Goal: Task Accomplishment & Management: Use online tool/utility

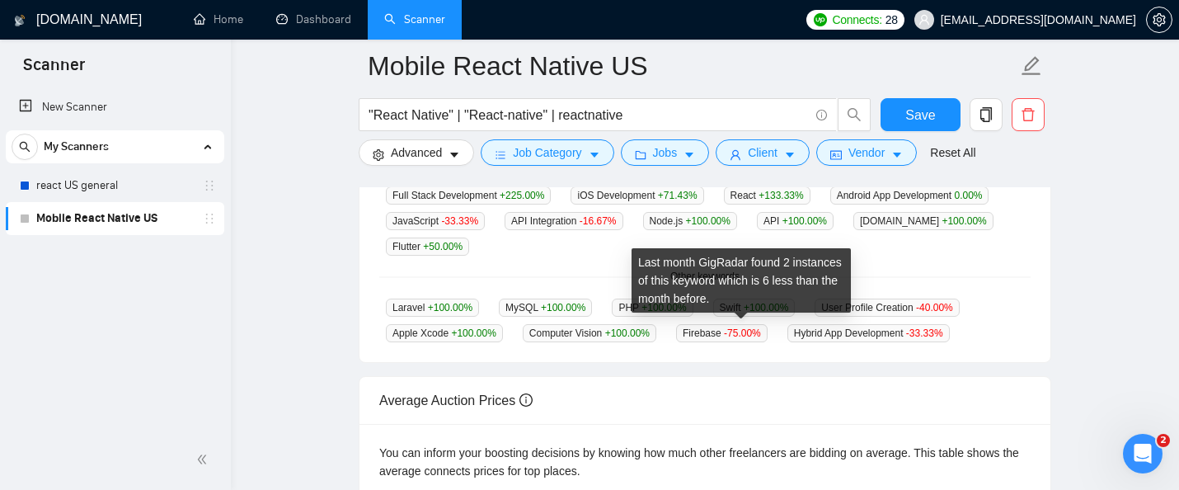
click at [715, 335] on span "Firebase -75.00 %" at bounding box center [722, 333] width 92 height 18
copy span "Firebase"
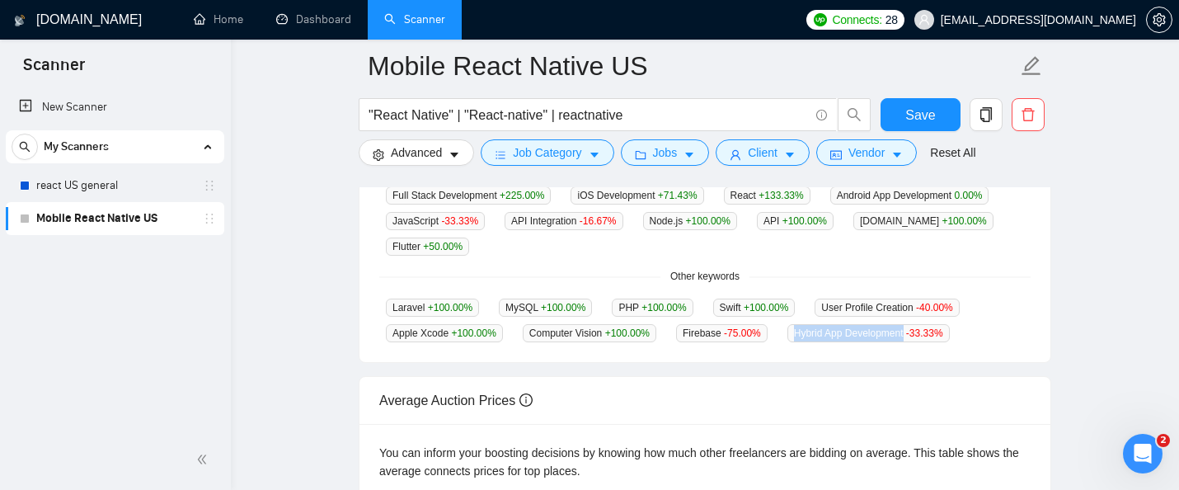
drag, startPoint x: 932, startPoint y: 331, endPoint x: 811, endPoint y: 332, distance: 121.2
click at [811, 332] on span "Hybrid App Development -33.33 %" at bounding box center [868, 333] width 162 height 18
click at [844, 378] on div "Average Auction Prices" at bounding box center [704, 400] width 651 height 47
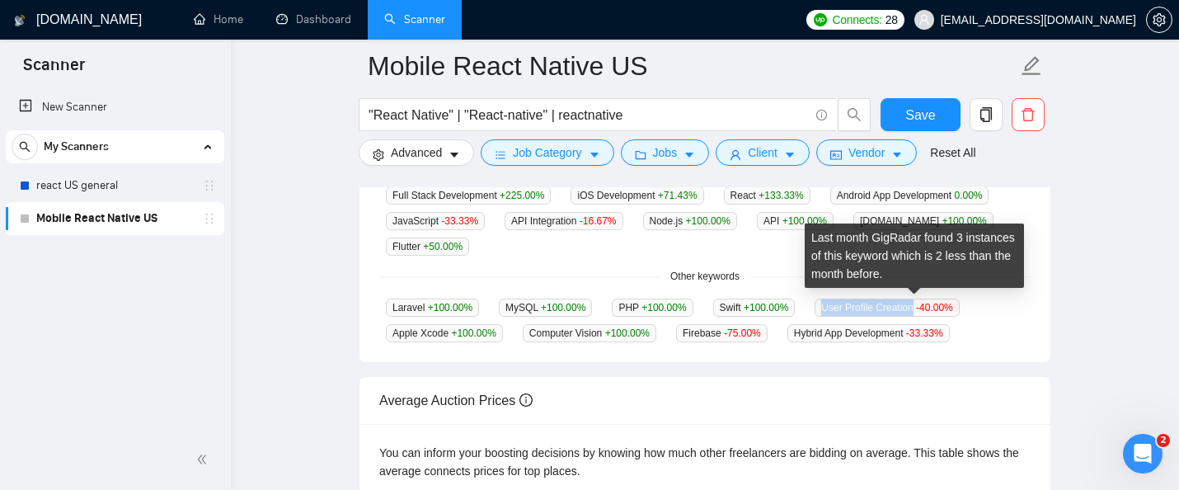
drag, startPoint x: 843, startPoint y: 305, endPoint x: 942, endPoint y: 303, distance: 98.1
click at [942, 303] on span "User Profile Creation -40.00 %" at bounding box center [887, 307] width 144 height 18
copy span "User Profile Creation"
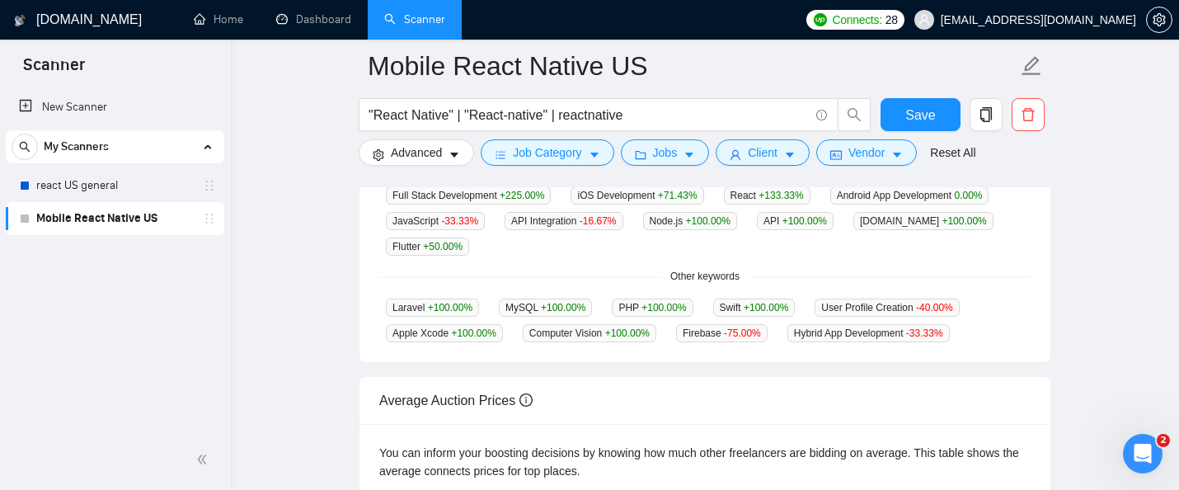
click at [749, 298] on span "Swift +100.00 %" at bounding box center [754, 307] width 82 height 18
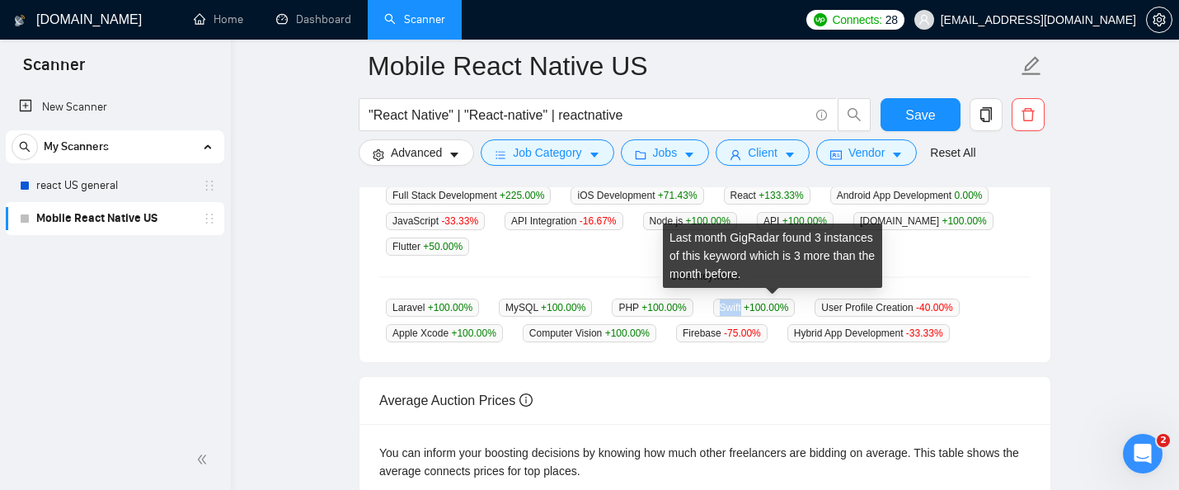
click at [749, 298] on span "Swift +100.00 %" at bounding box center [754, 307] width 82 height 18
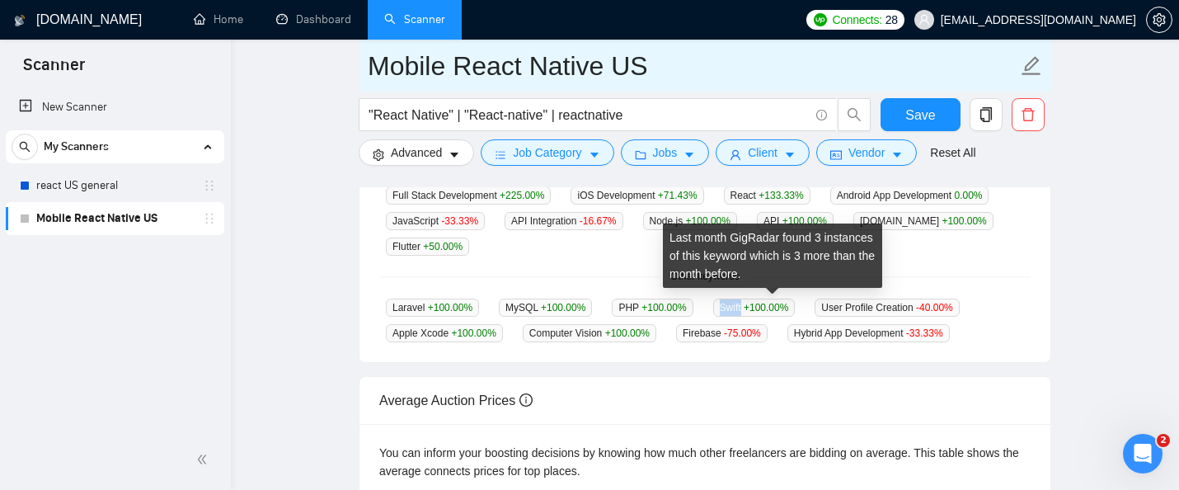
copy span "Swift"
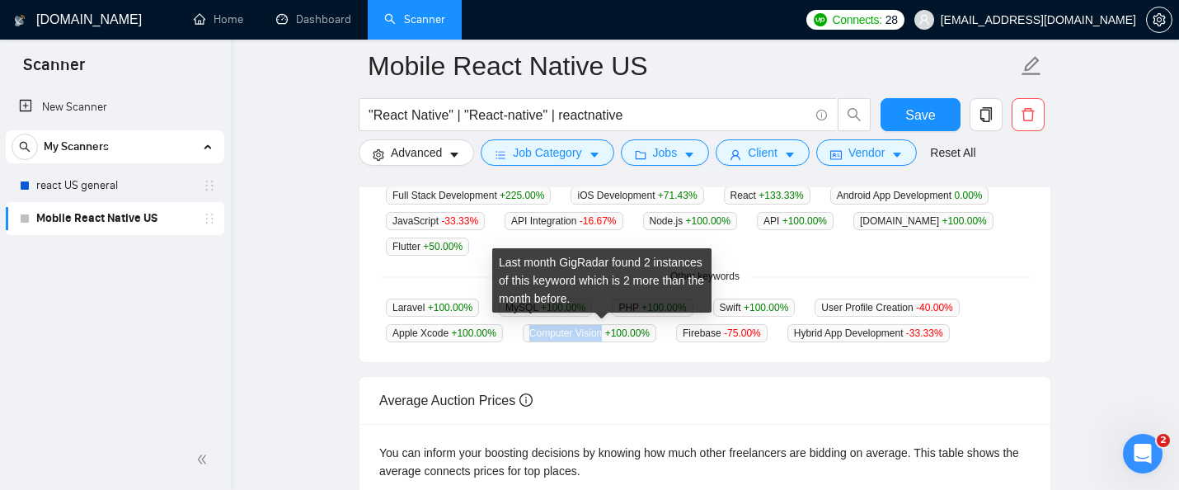
drag, startPoint x: 613, startPoint y: 329, endPoint x: 537, endPoint y: 329, distance: 76.7
click at [537, 329] on span "Computer Vision +100.00 %" at bounding box center [590, 333] width 134 height 18
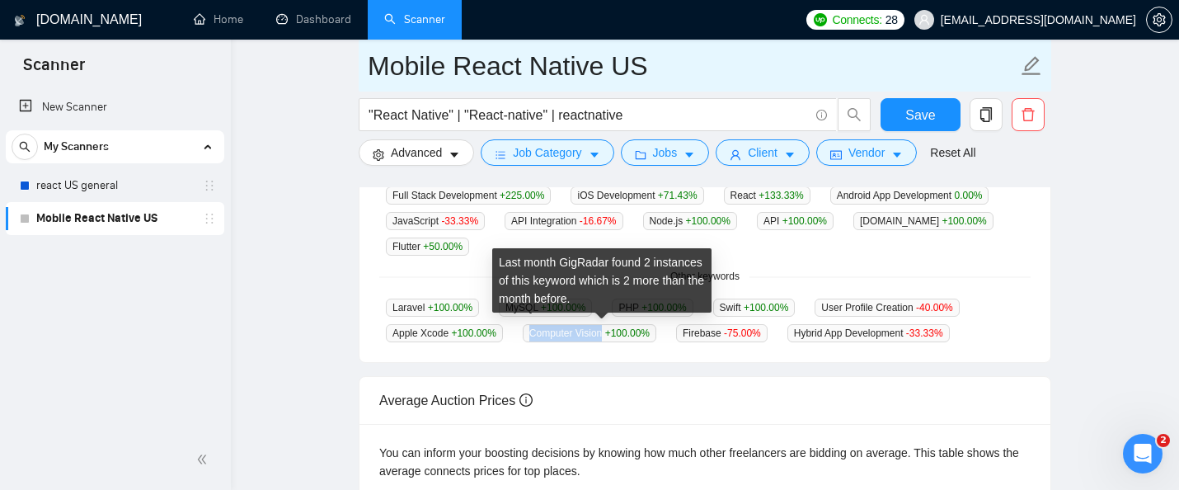
copy span "Computer Vision"
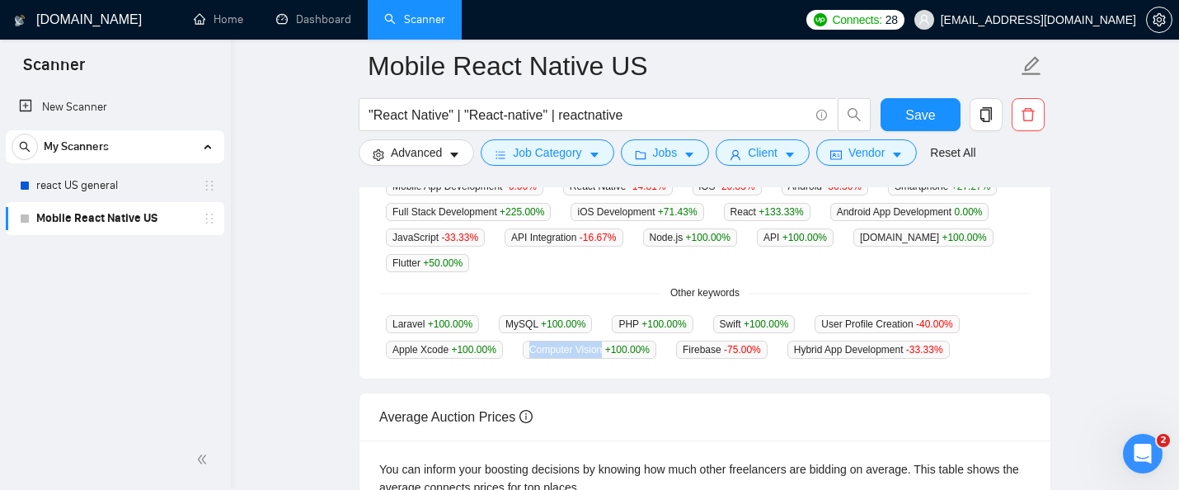
scroll to position [482, 0]
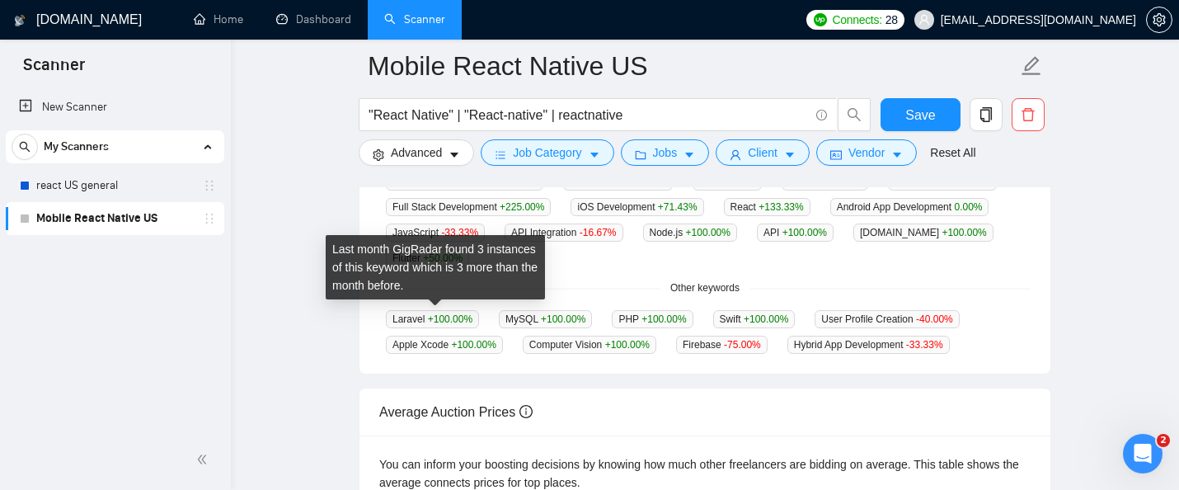
click at [403, 315] on span "Laravel +100.00 %" at bounding box center [432, 319] width 93 height 18
copy span "Laravel"
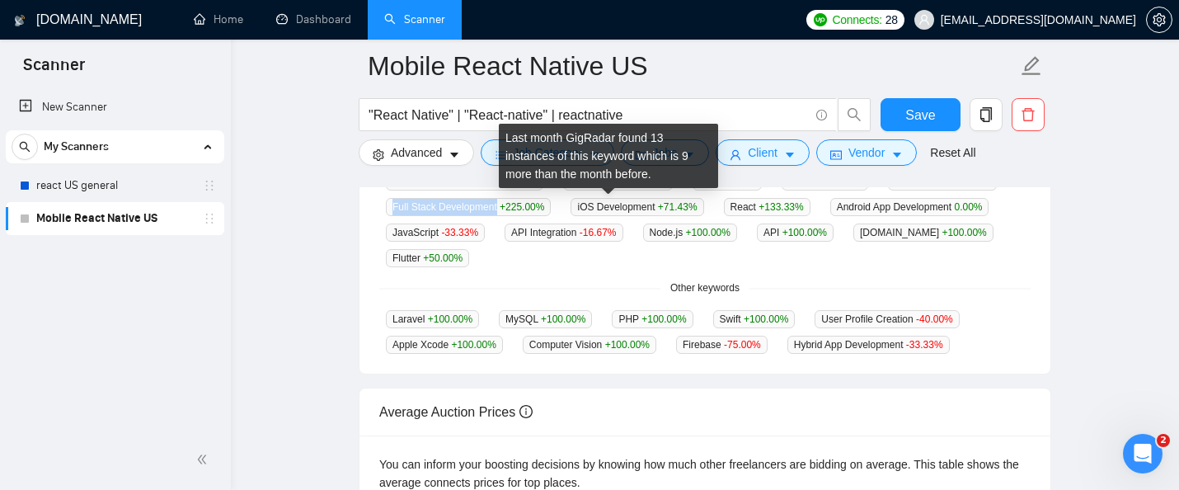
drag, startPoint x: 638, startPoint y: 205, endPoint x: 527, endPoint y: 206, distance: 111.3
click at [527, 207] on span "Full Stack Development +225.00 %" at bounding box center [468, 207] width 165 height 18
copy span "Full Stack Development"
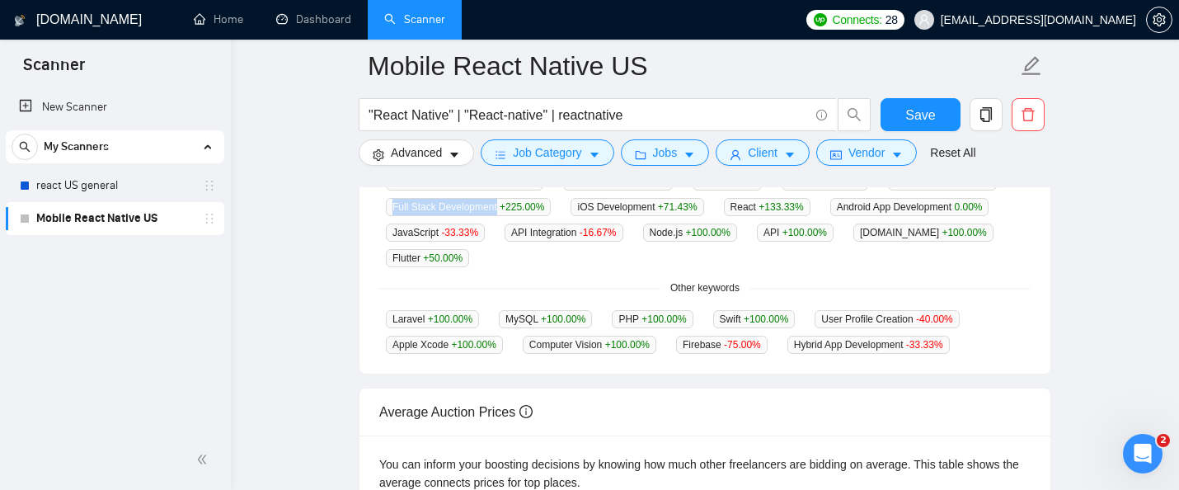
scroll to position [489, 0]
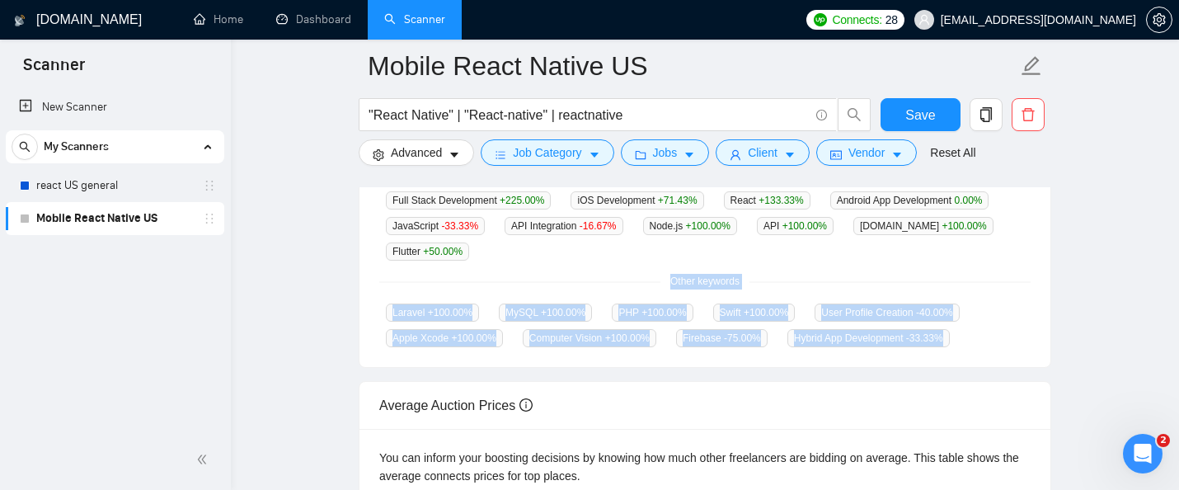
drag, startPoint x: 1000, startPoint y: 334, endPoint x: 355, endPoint y: 267, distance: 648.2
click at [355, 267] on div "Top Keywords GigRadar analyses the keywords used in the jobs found by this scan…" at bounding box center [705, 184] width 706 height 367
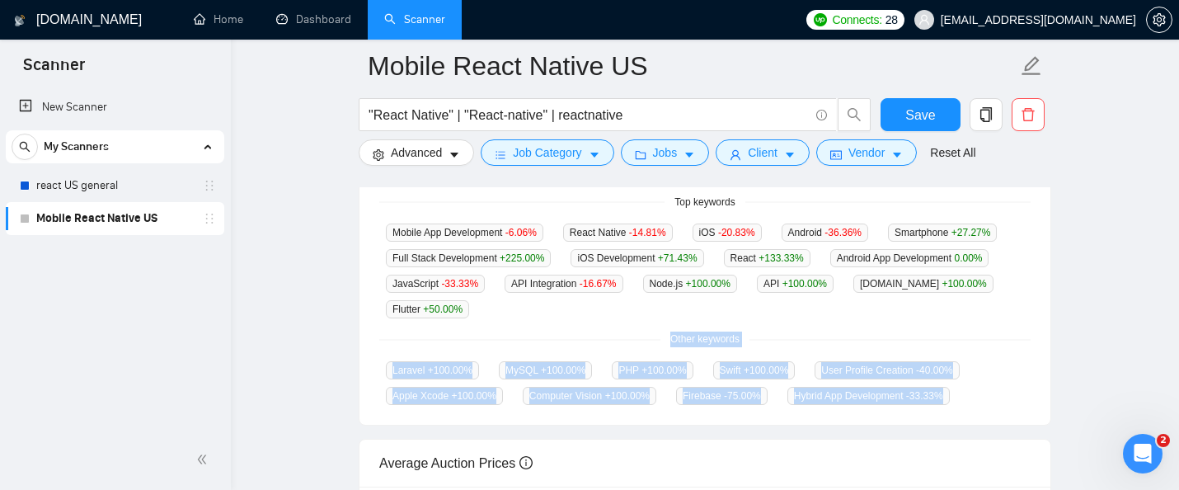
scroll to position [418, 0]
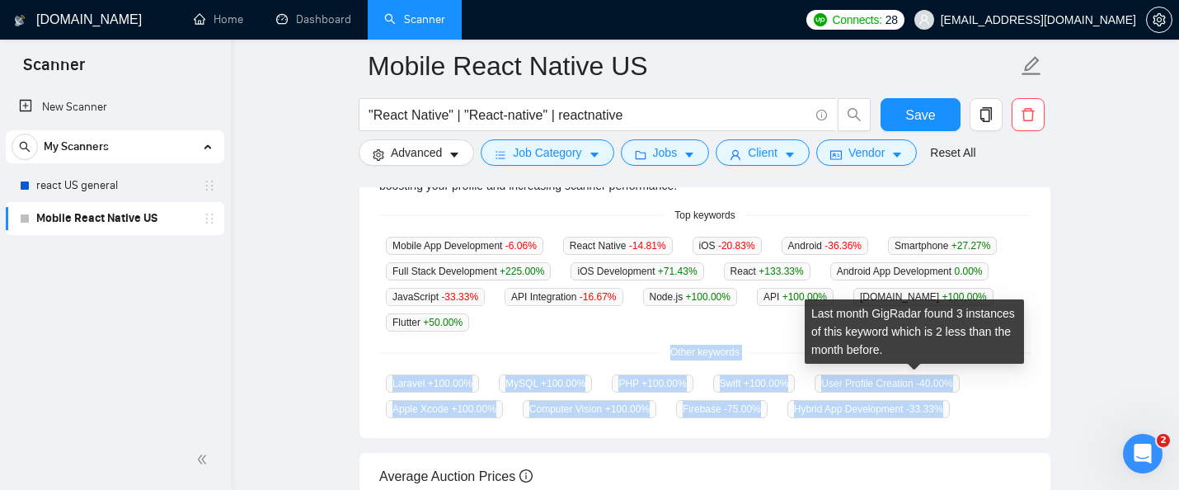
click at [953, 385] on span "-40.00 %" at bounding box center [934, 384] width 37 height 12
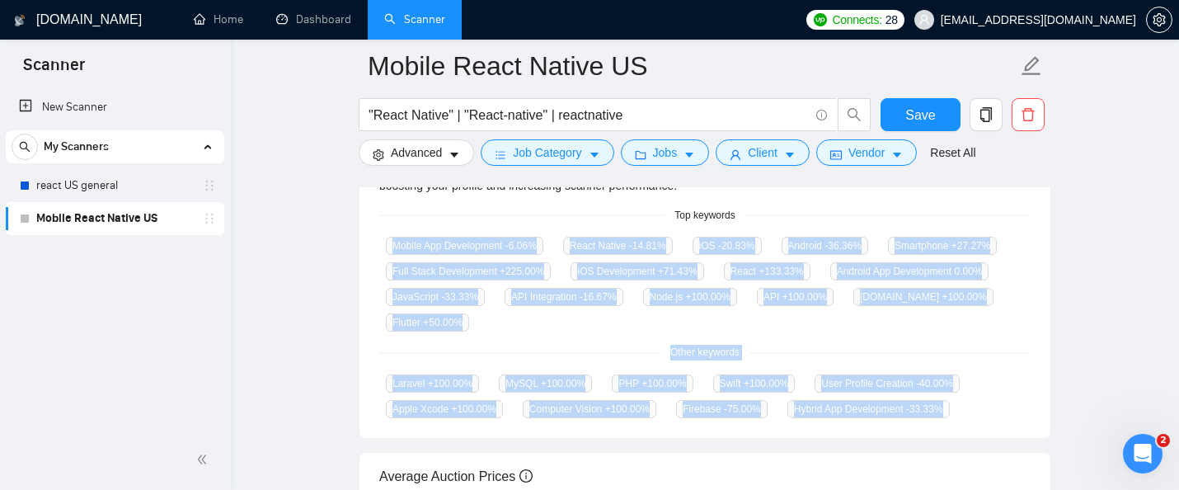
drag, startPoint x: 992, startPoint y: 405, endPoint x: 376, endPoint y: 255, distance: 633.9
click at [375, 256] on div "GigRadar analyses the keywords used in the jobs found by this scanner to help y…" at bounding box center [704, 279] width 691 height 318
copy div "Mobile App Development -6.06 % React Native -14.81 % iOS -20.83 % Android -36.3…"
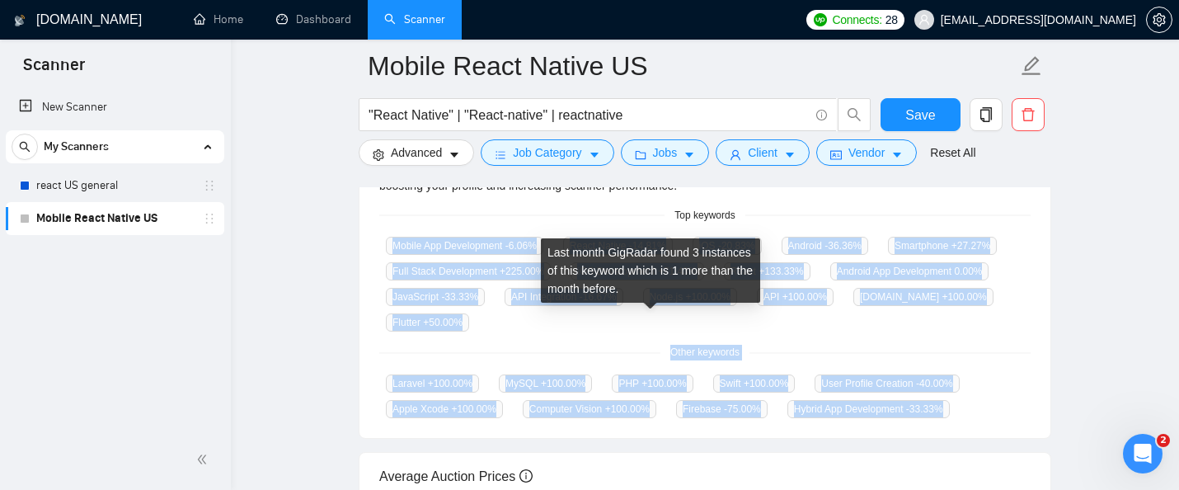
click at [469, 319] on span "Flutter +50.00 %" at bounding box center [427, 322] width 83 height 18
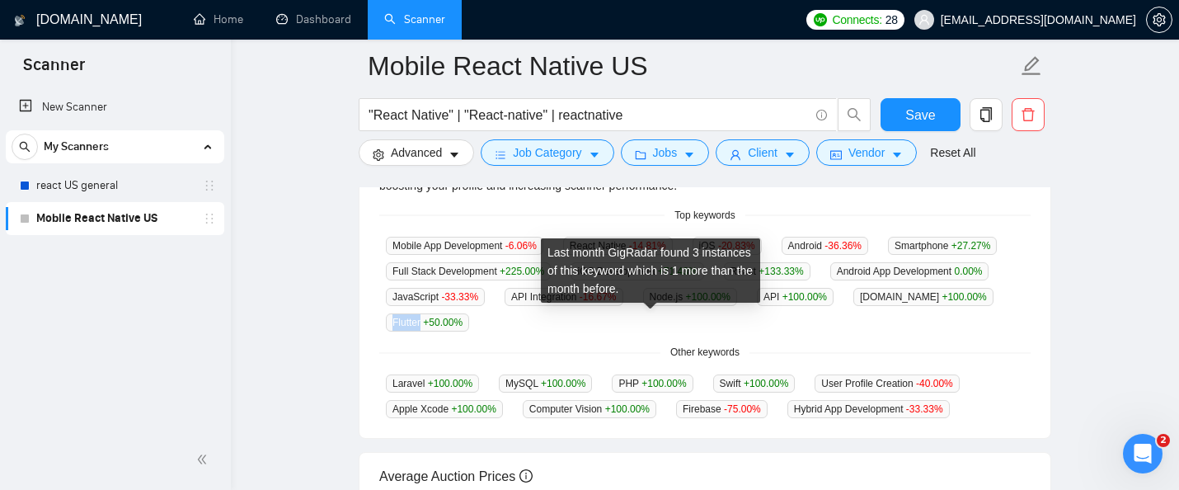
click at [469, 319] on span "Flutter +50.00 %" at bounding box center [427, 322] width 83 height 18
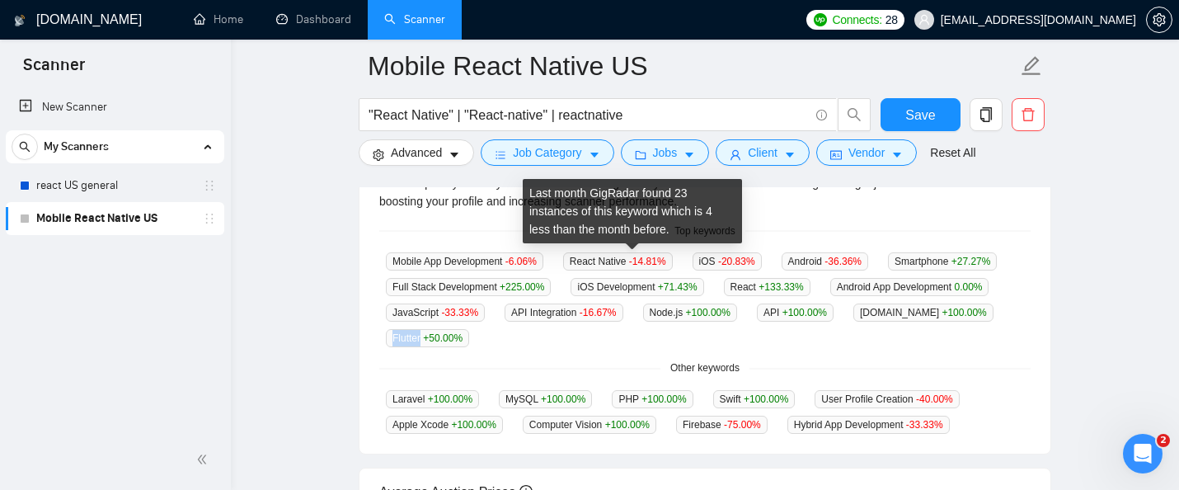
scroll to position [397, 0]
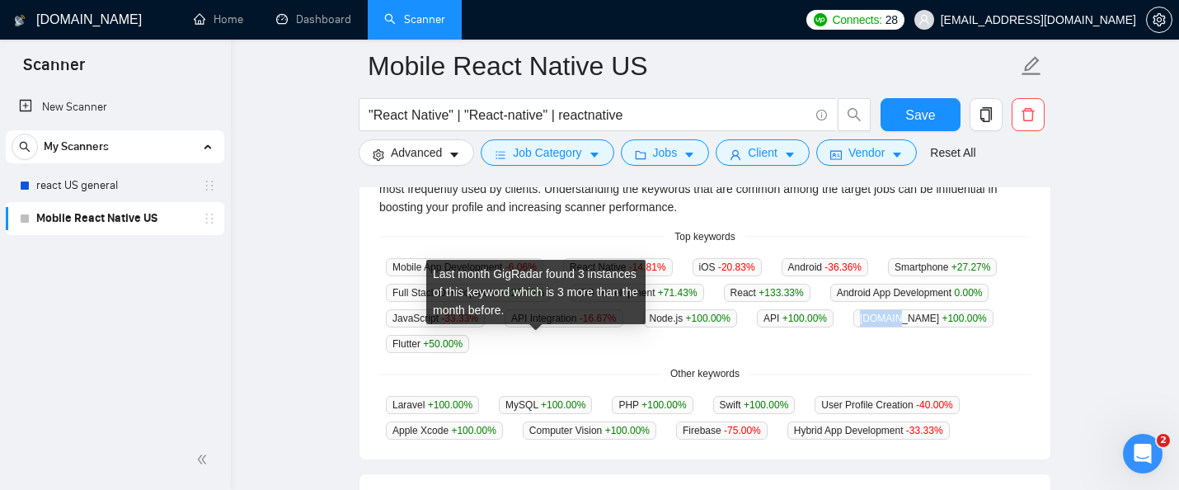
drag, startPoint x: 526, startPoint y: 343, endPoint x: 492, endPoint y: 344, distance: 33.8
click at [853, 327] on span "[DOMAIN_NAME] +100.00 %" at bounding box center [923, 318] width 140 height 18
copy span "[DOMAIN_NAME]"
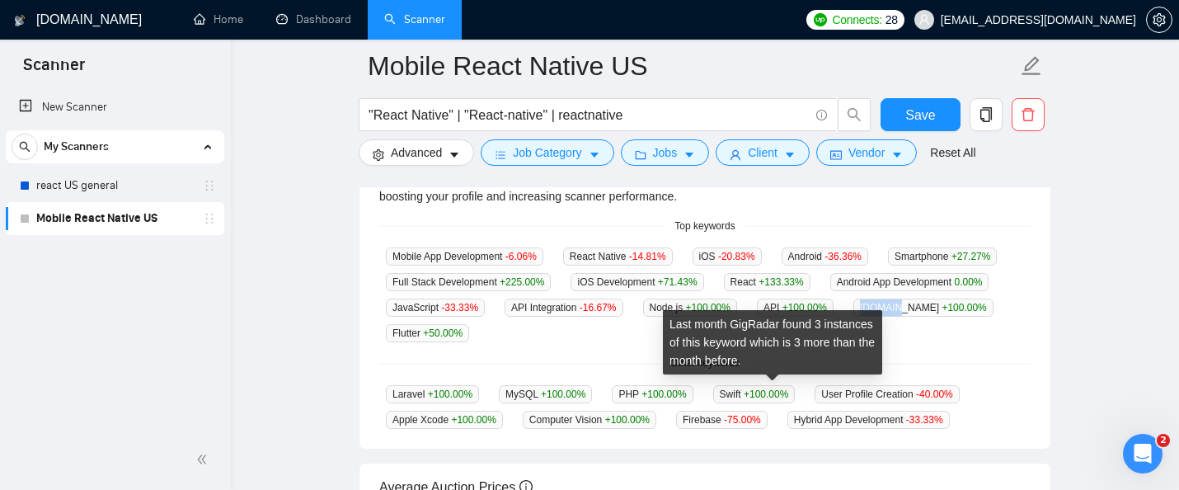
scroll to position [411, 0]
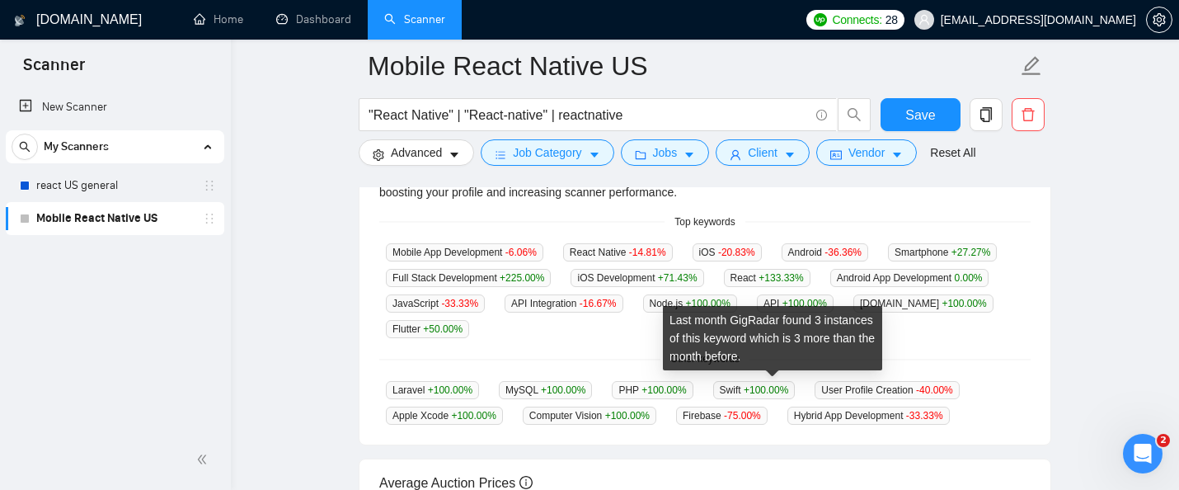
click at [748, 392] on span "Swift +100.00 %" at bounding box center [754, 390] width 82 height 18
copy span "Swift"
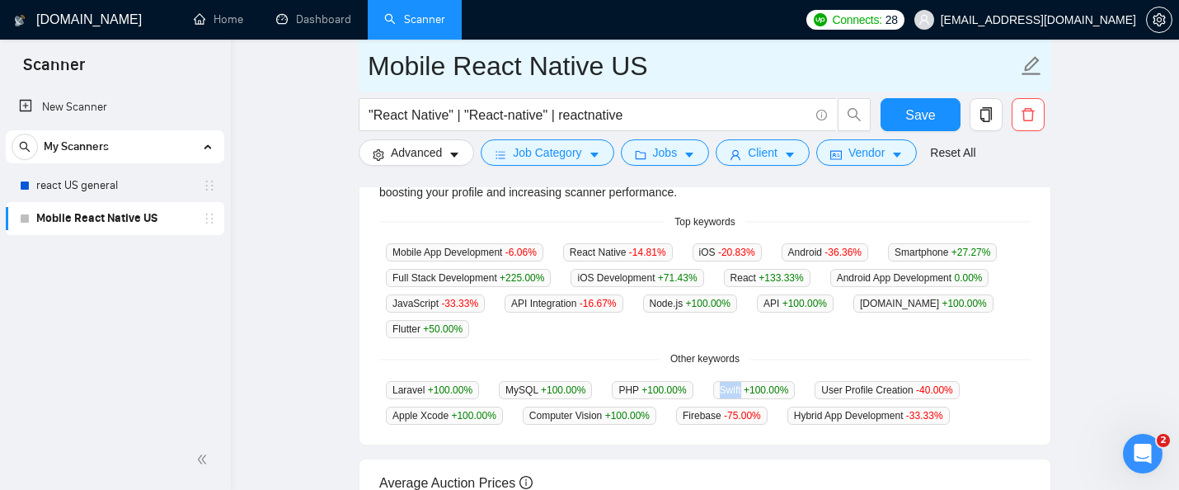
copy span "Swift"
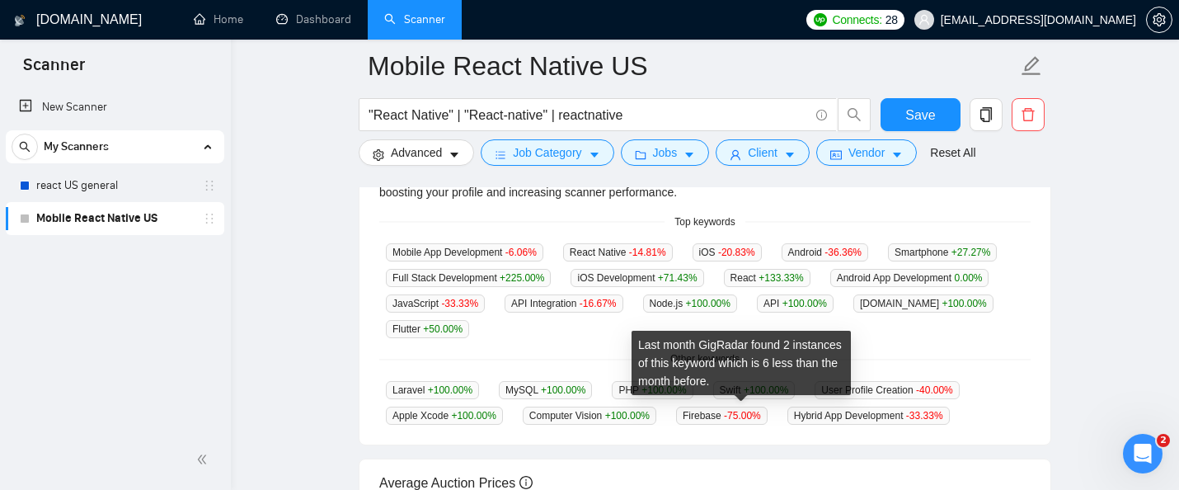
click at [714, 420] on span "Firebase -75.00 %" at bounding box center [722, 415] width 92 height 18
click at [719, 413] on span "Firebase -75.00 %" at bounding box center [722, 415] width 92 height 18
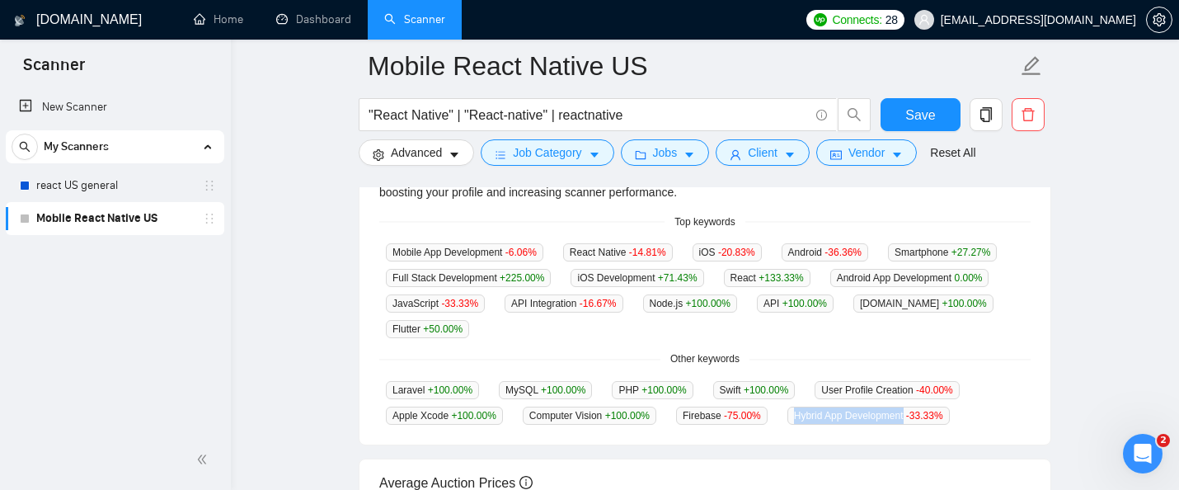
drag, startPoint x: 932, startPoint y: 411, endPoint x: 804, endPoint y: 410, distance: 128.6
click at [804, 410] on div "Hybrid App Development -33.33 %" at bounding box center [869, 415] width 176 height 19
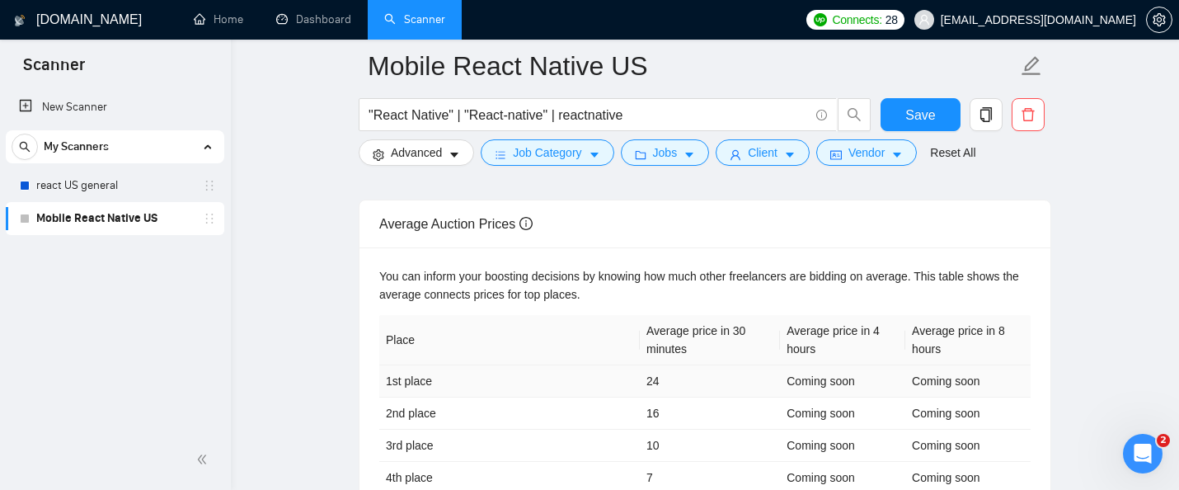
scroll to position [645, 0]
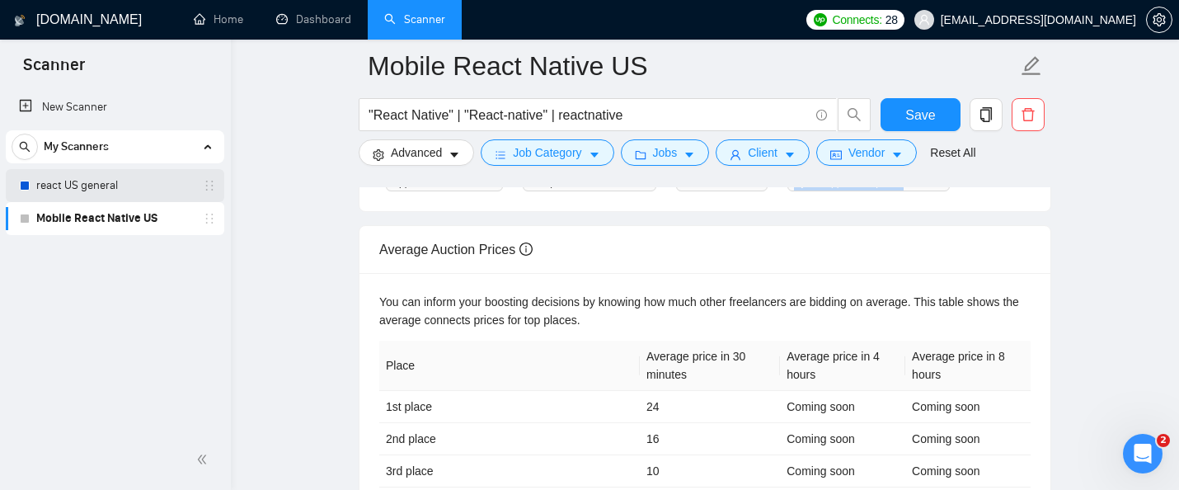
click at [120, 183] on link "react US general" at bounding box center [114, 185] width 157 height 33
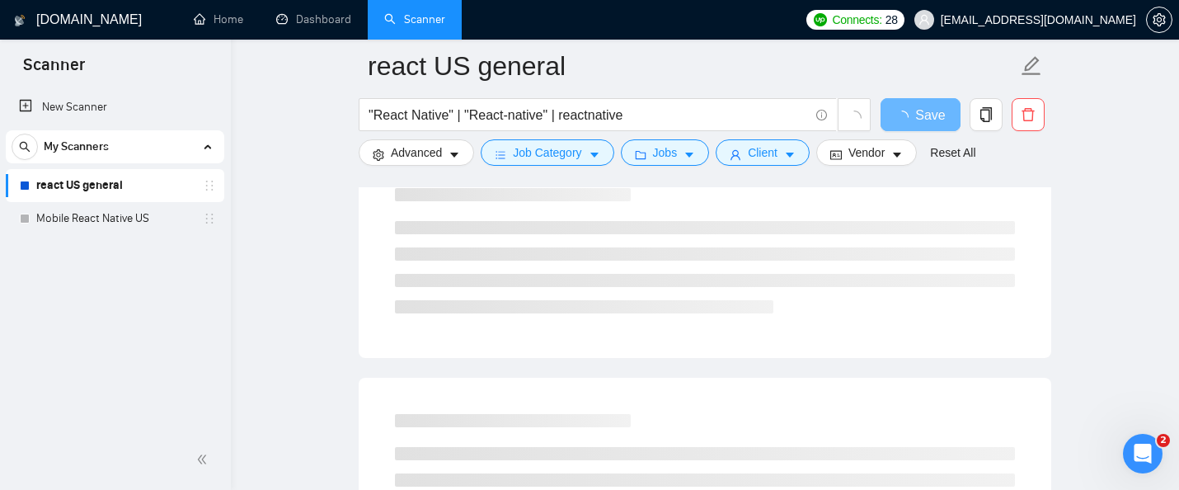
scroll to position [112, 0]
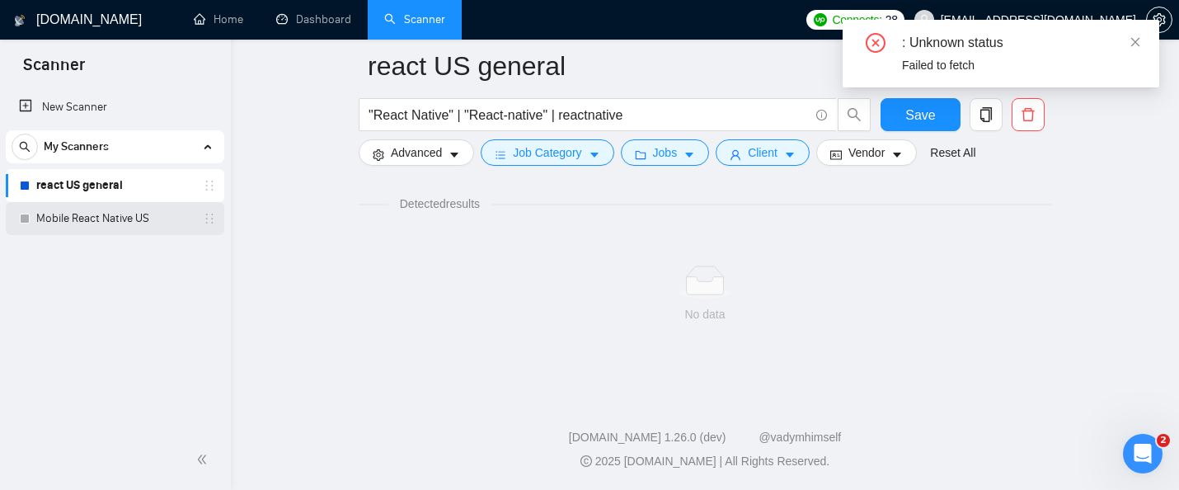
click at [139, 206] on link "Mobile React Native US" at bounding box center [114, 218] width 157 height 33
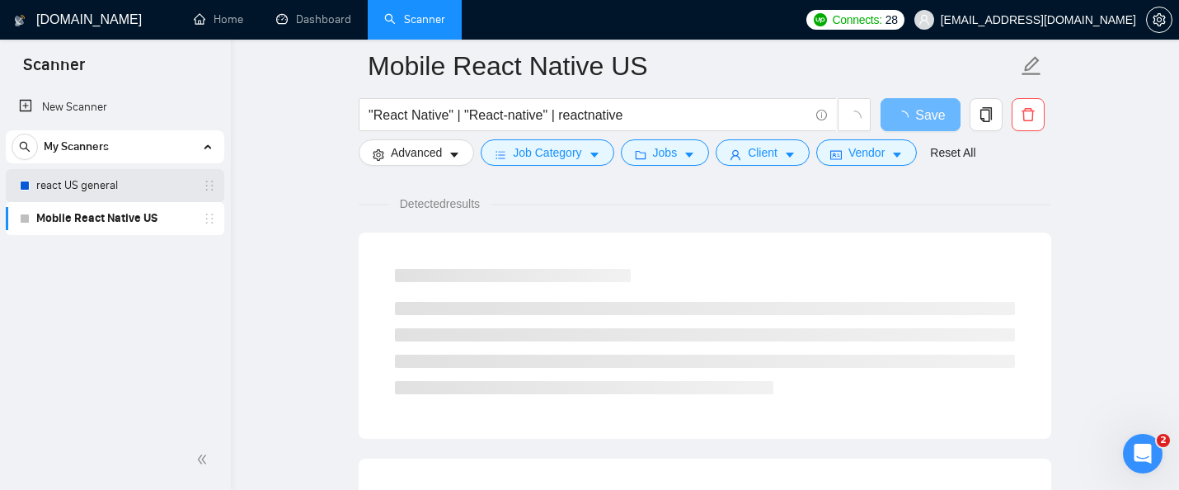
click at [130, 186] on link "react US general" at bounding box center [114, 185] width 157 height 33
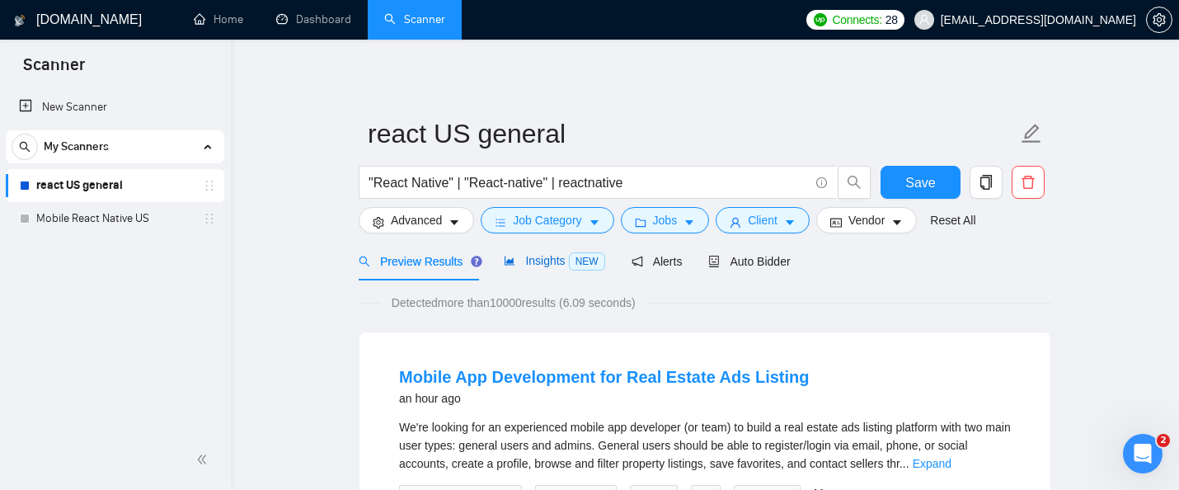
click at [541, 263] on span "Insights NEW" at bounding box center [554, 260] width 101 height 13
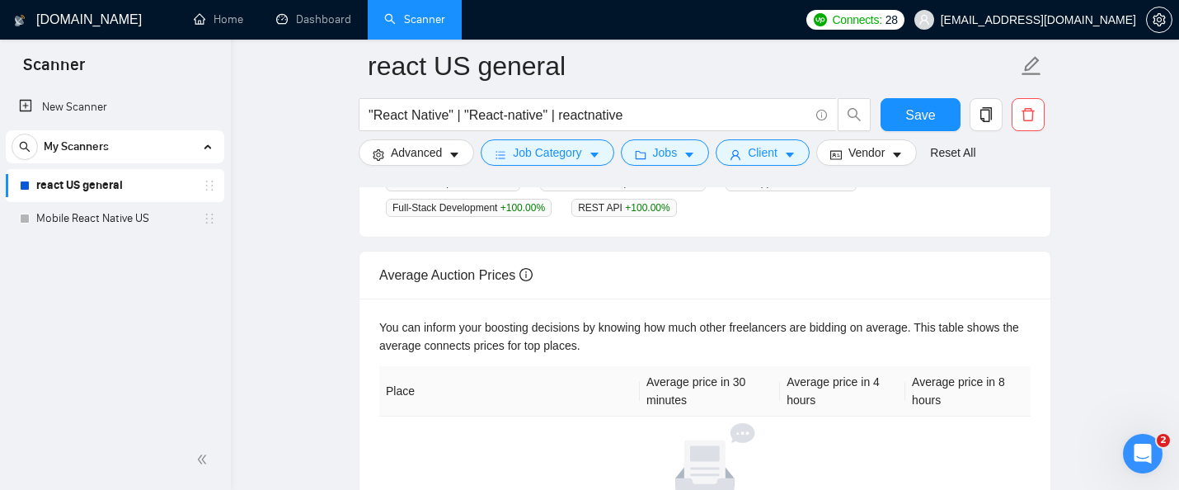
scroll to position [788, 0]
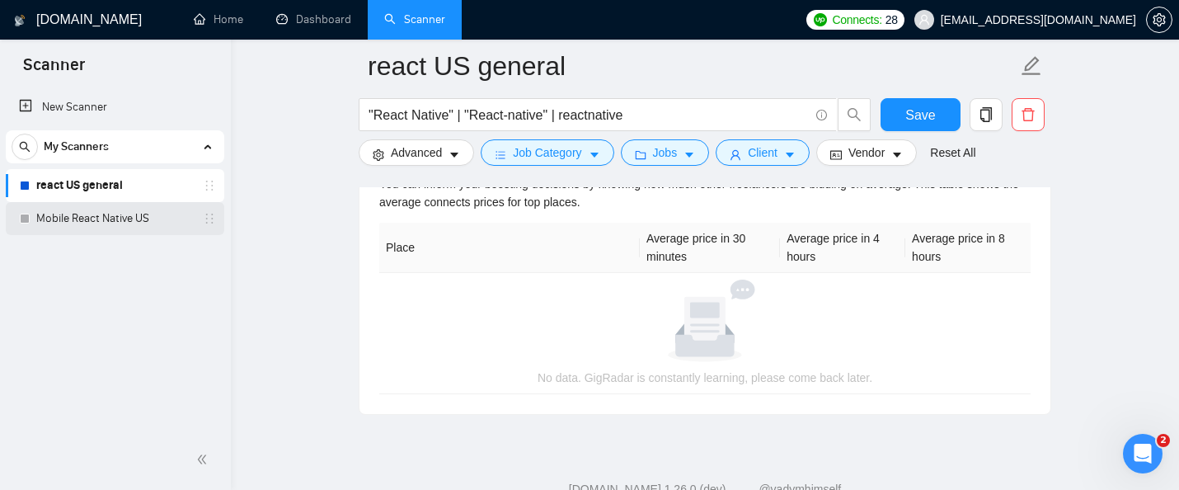
click at [167, 223] on link "Mobile React Native US" at bounding box center [114, 218] width 157 height 33
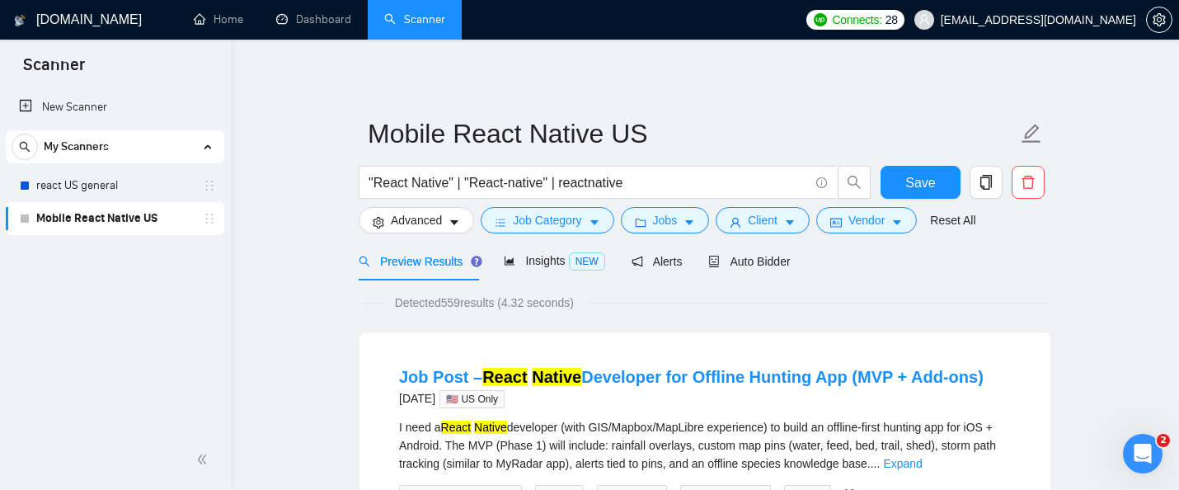
scroll to position [12, 0]
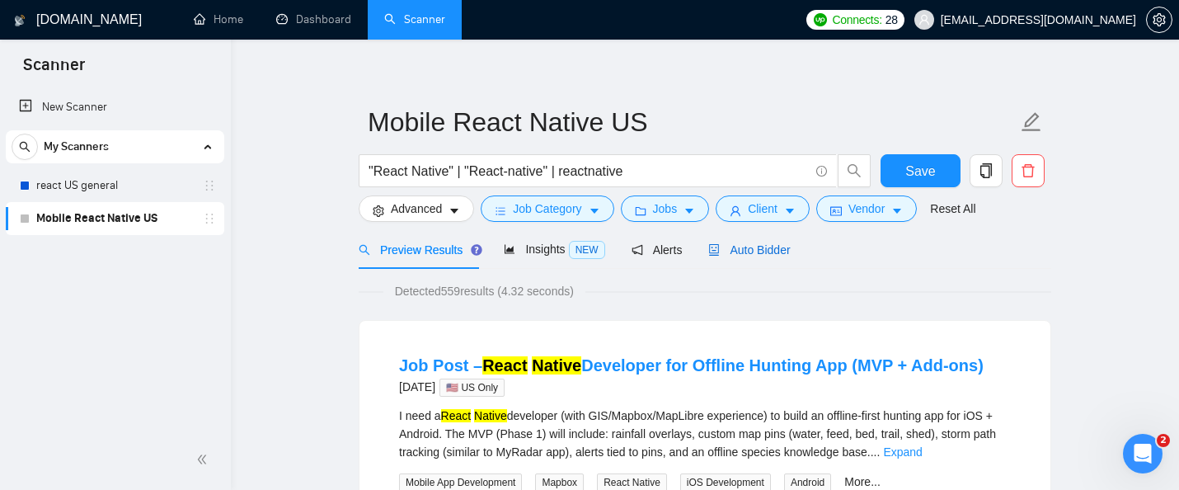
click at [782, 249] on span "Auto Bidder" at bounding box center [749, 249] width 82 height 13
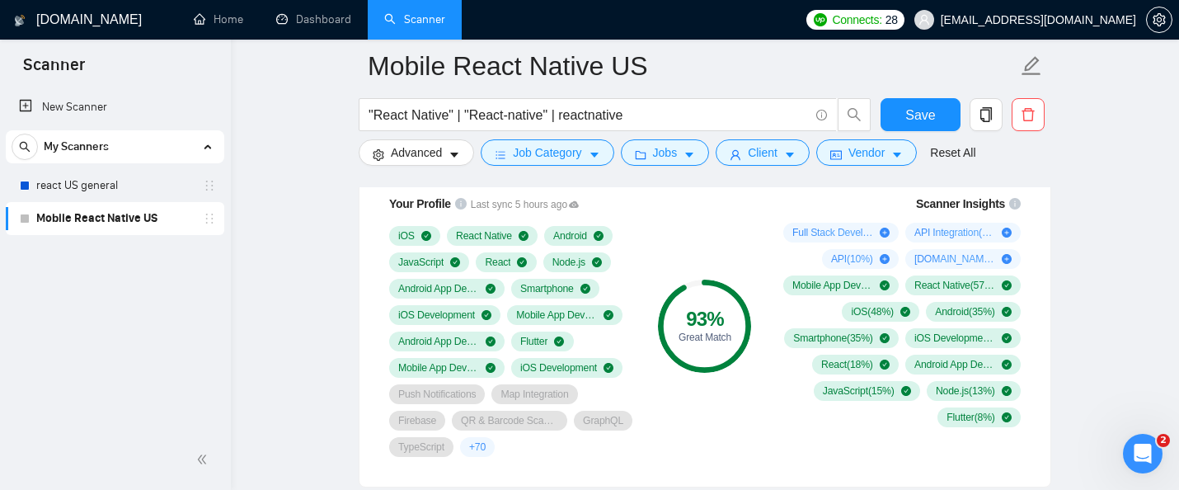
scroll to position [1135, 0]
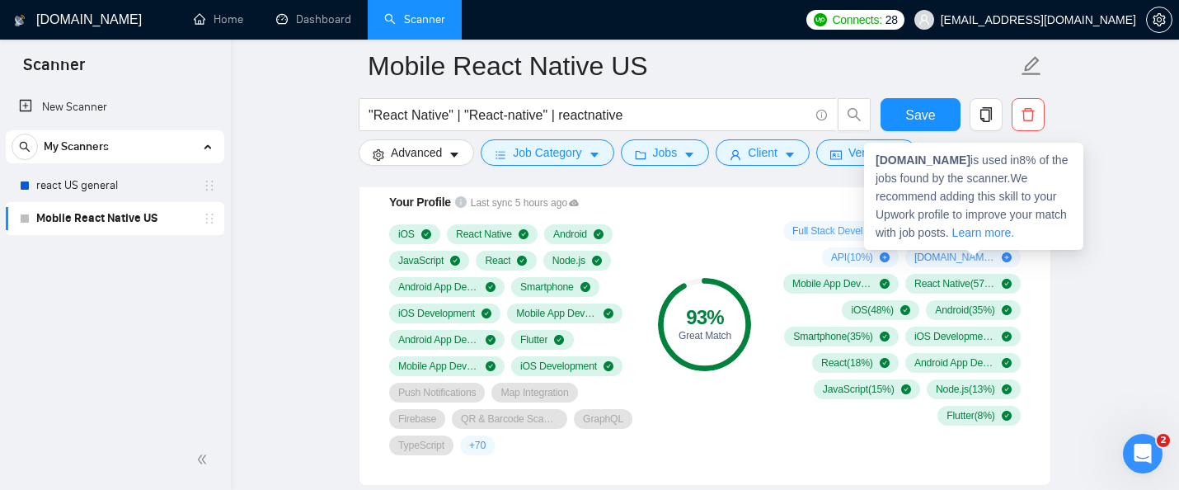
drag, startPoint x: 935, startPoint y: 257, endPoint x: 968, endPoint y: 257, distance: 33.0
click at [968, 257] on div "[DOMAIN_NAME] ( 8 %)" at bounding box center [962, 257] width 115 height 20
drag, startPoint x: 968, startPoint y: 257, endPoint x: 933, endPoint y: 256, distance: 34.6
click at [933, 256] on div "[DOMAIN_NAME] ( 8 %)" at bounding box center [962, 257] width 115 height 20
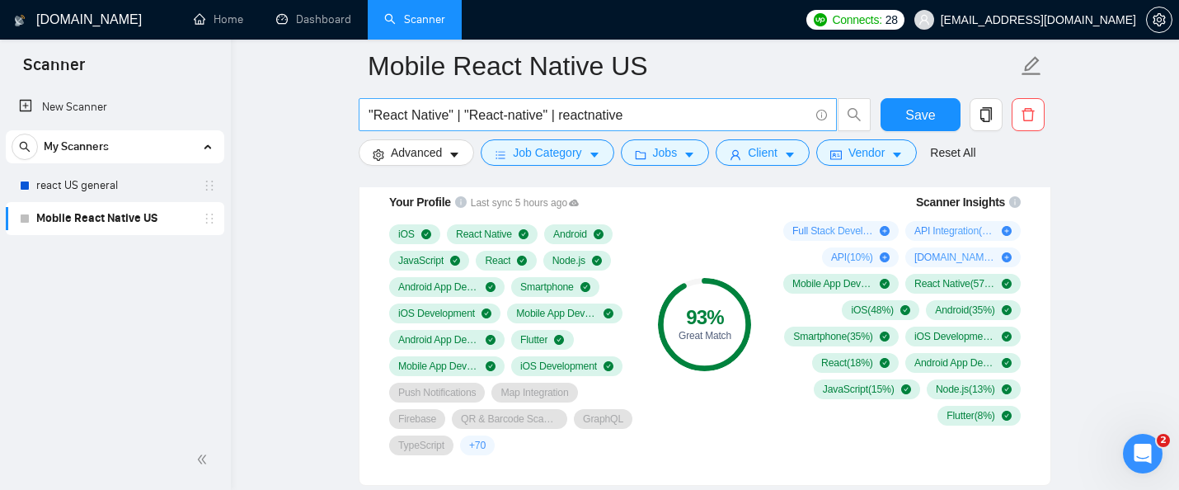
click at [674, 122] on input ""React Native" | "React-native" | reactnative" at bounding box center [589, 115] width 440 height 21
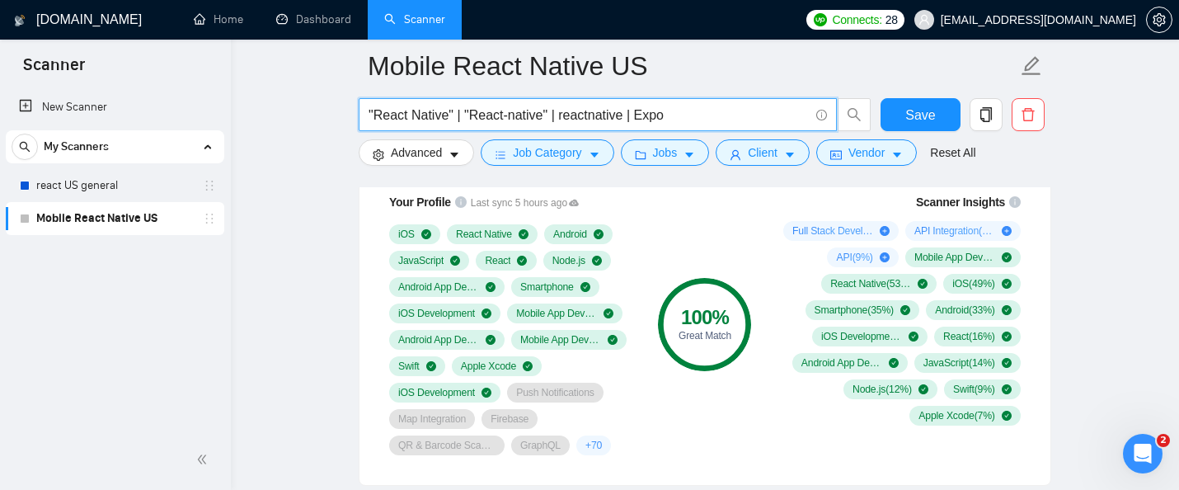
drag, startPoint x: 641, startPoint y: 112, endPoint x: 712, endPoint y: 119, distance: 72.0
click at [712, 119] on input ""React Native" | "React-native" | reactnative | Expo" at bounding box center [589, 115] width 440 height 21
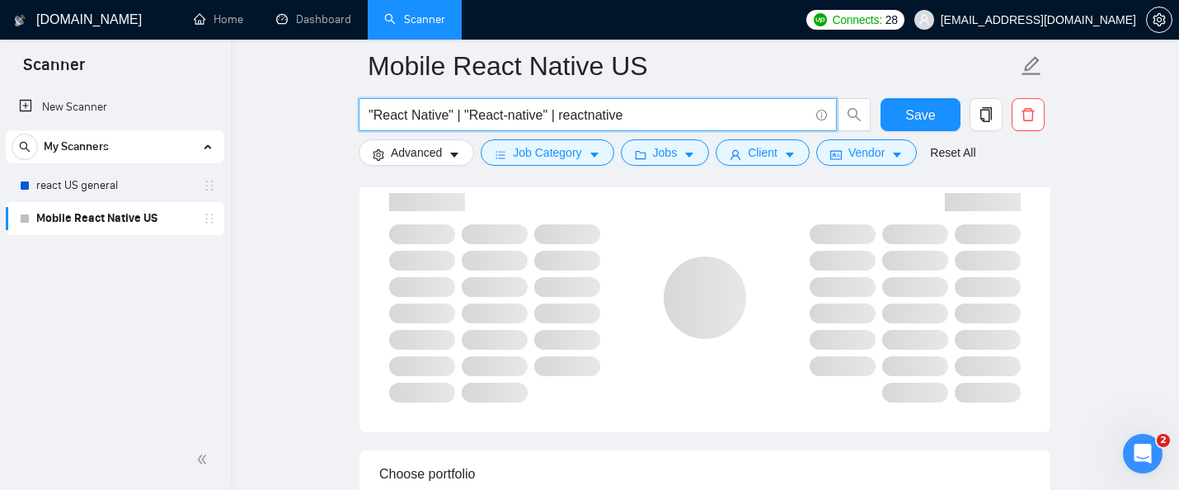
type input ""React Native" | "React-native" | reactnative"
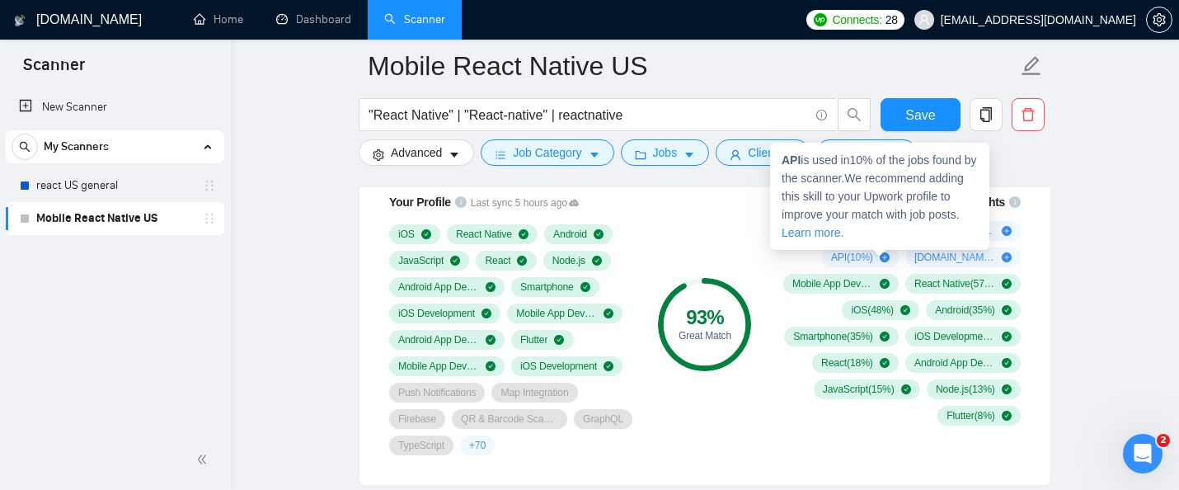
drag, startPoint x: 848, startPoint y: 251, endPoint x: 870, endPoint y: 252, distance: 22.3
click at [870, 252] on span "API ( 10 %)" at bounding box center [852, 257] width 42 height 13
drag, startPoint x: 861, startPoint y: 255, endPoint x: 849, endPoint y: 255, distance: 11.5
click at [849, 255] on span "API ( 10 %)" at bounding box center [852, 257] width 42 height 13
click at [796, 165] on strong "API" at bounding box center [791, 159] width 19 height 13
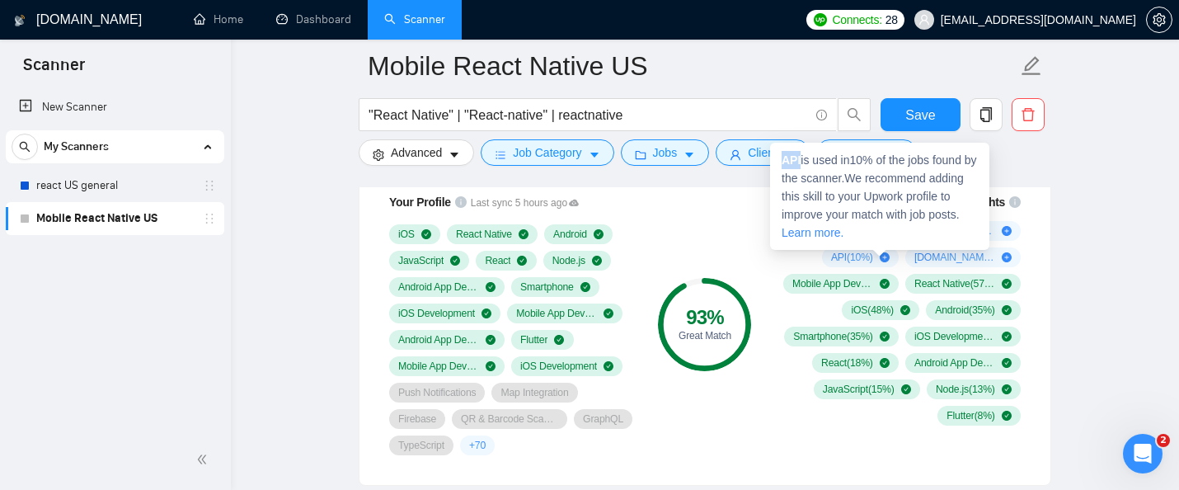
click at [796, 165] on strong "API" at bounding box center [791, 159] width 19 height 13
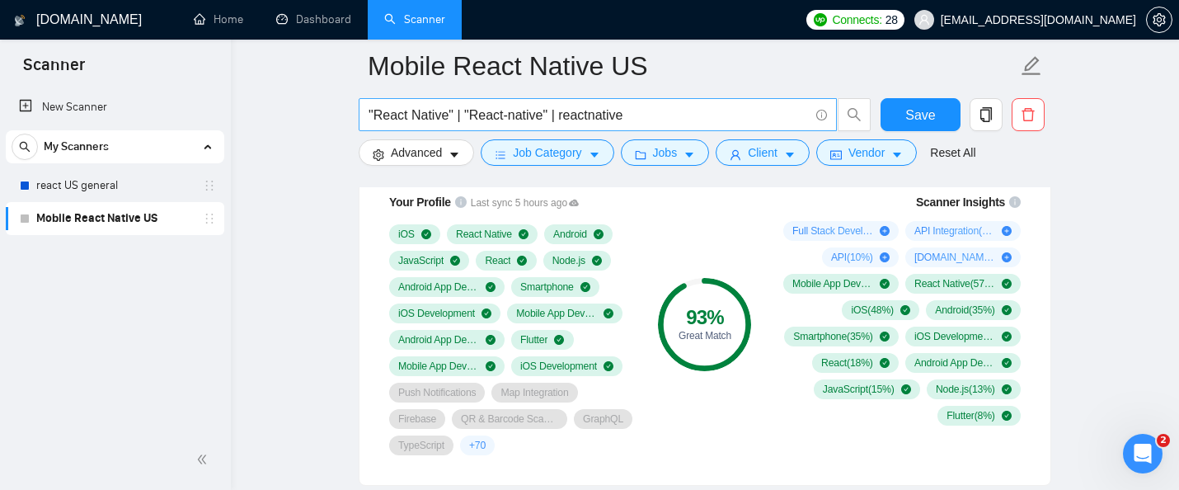
click at [693, 115] on input ""React Native" | "React-native" | reactnative" at bounding box center [589, 115] width 440 height 21
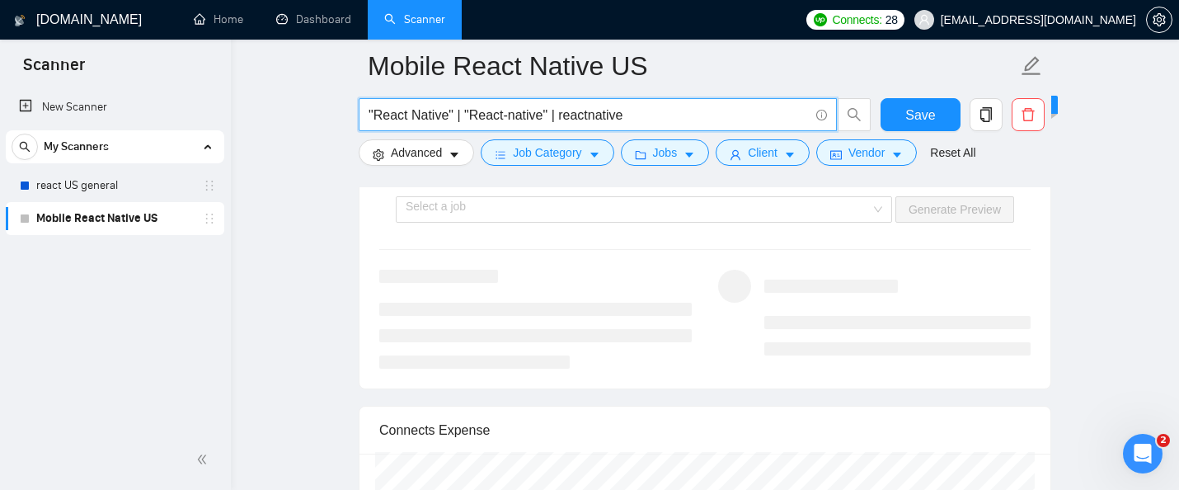
scroll to position [3155, 0]
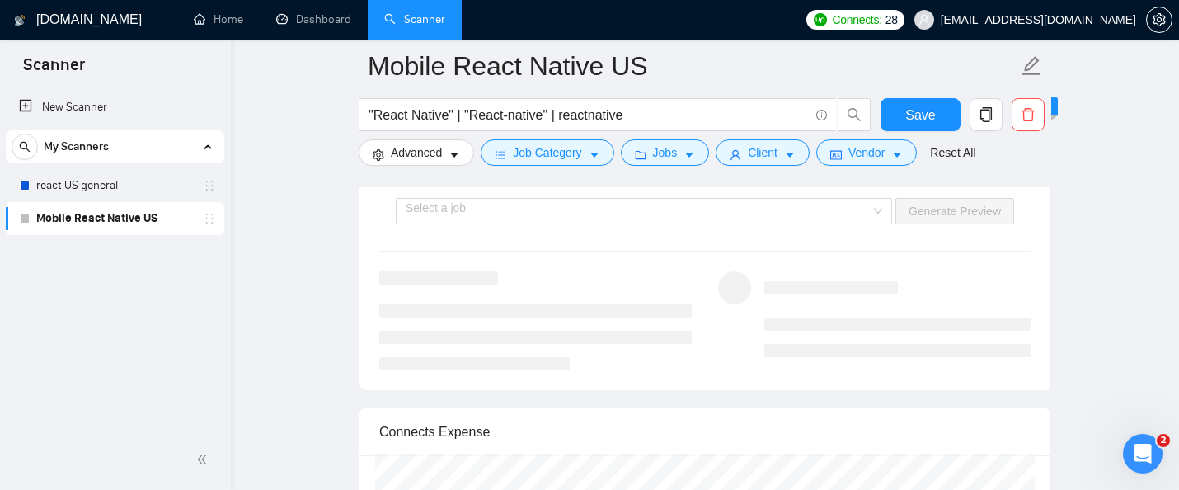
click at [807, 309] on div at bounding box center [897, 314] width 266 height 86
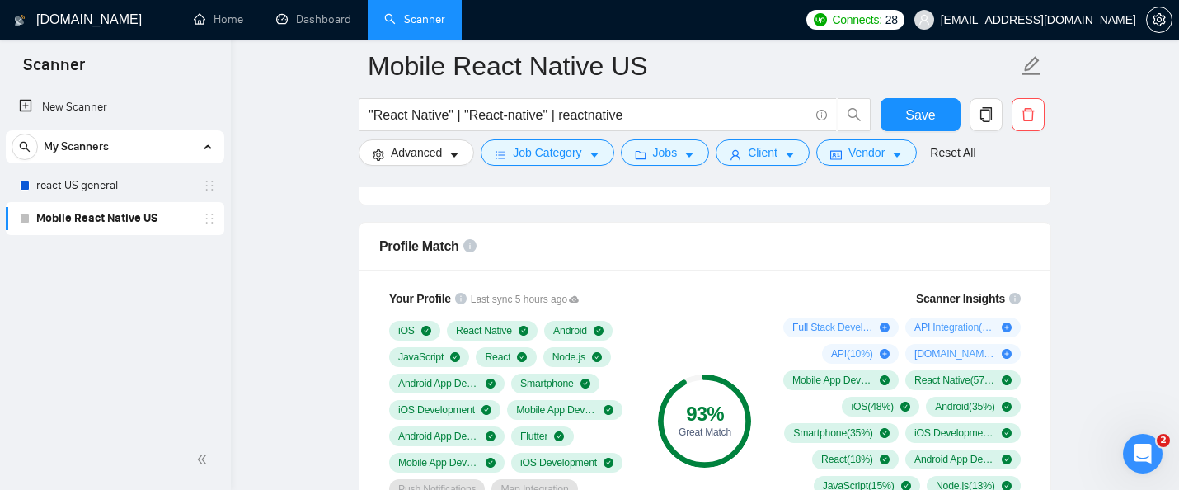
scroll to position [925, 0]
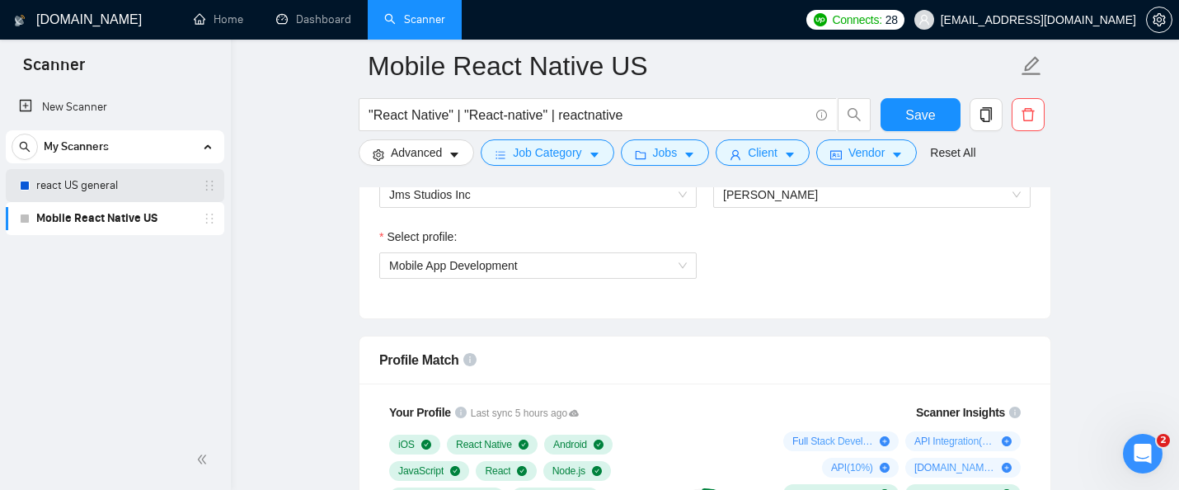
click at [114, 179] on link "react US general" at bounding box center [114, 185] width 157 height 33
click at [930, 114] on span "Save" at bounding box center [920, 115] width 30 height 21
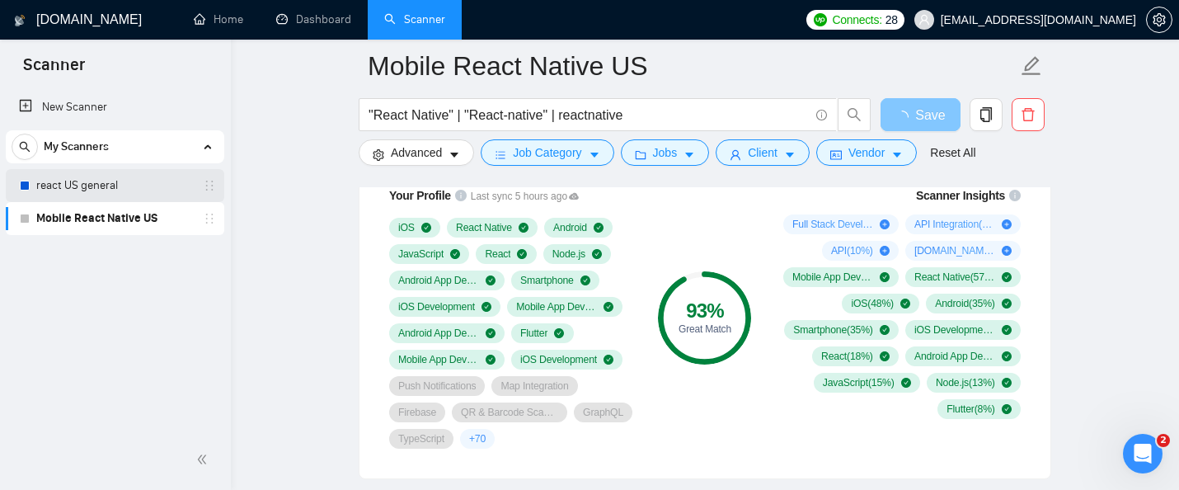
scroll to position [1134, 0]
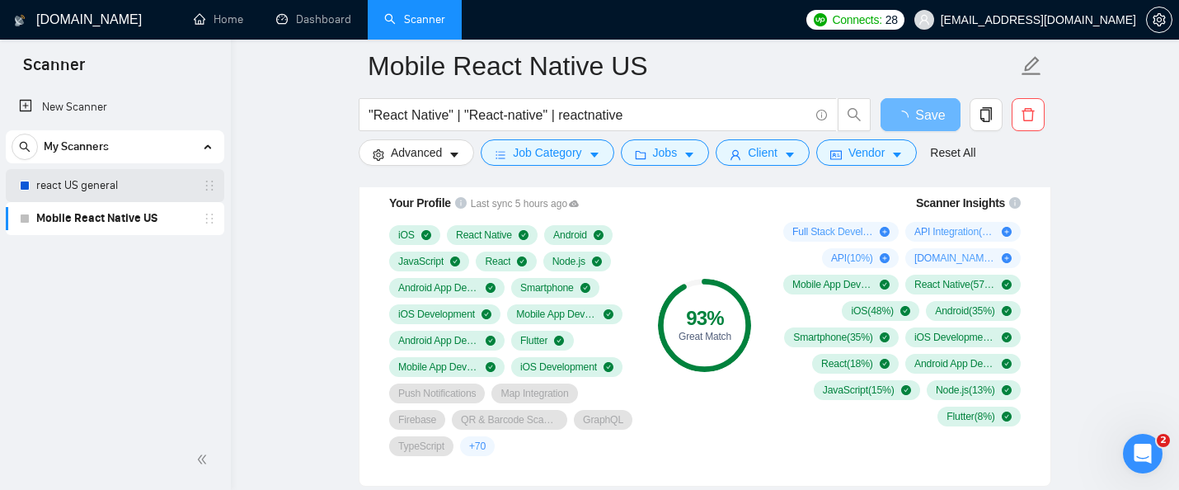
click at [106, 182] on link "react US general" at bounding box center [114, 185] width 157 height 33
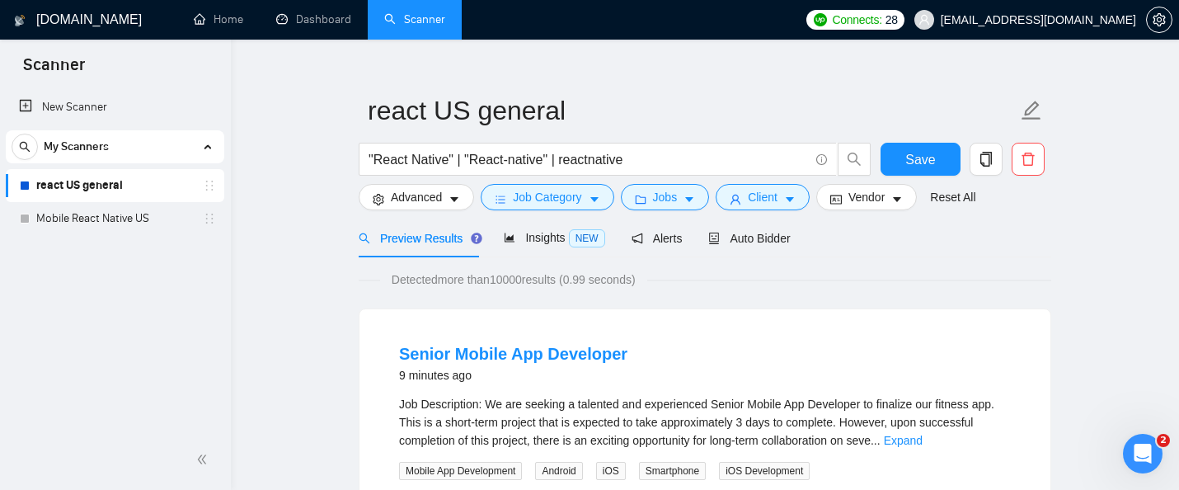
scroll to position [42, 0]
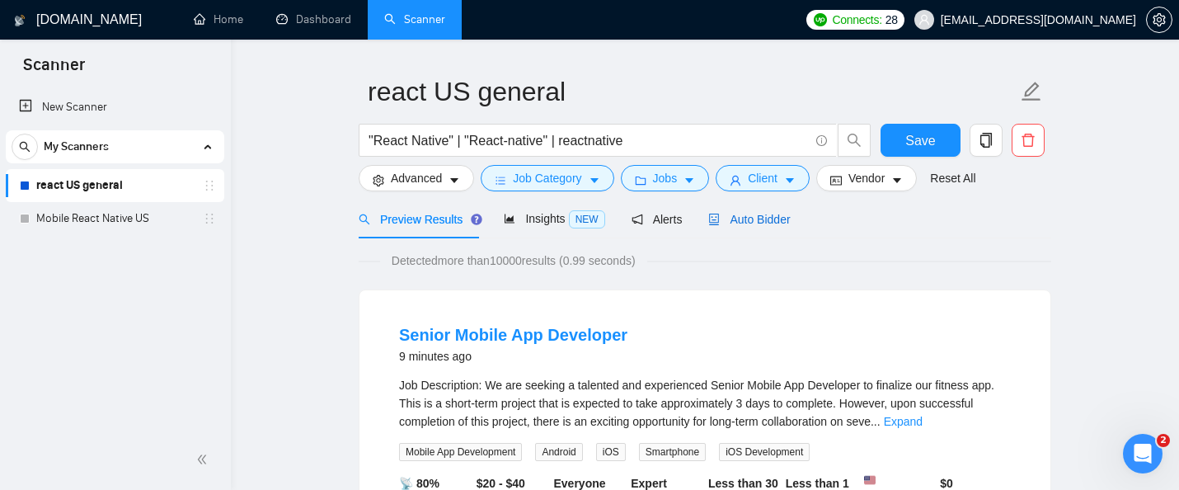
click at [780, 223] on span "Auto Bidder" at bounding box center [749, 219] width 82 height 13
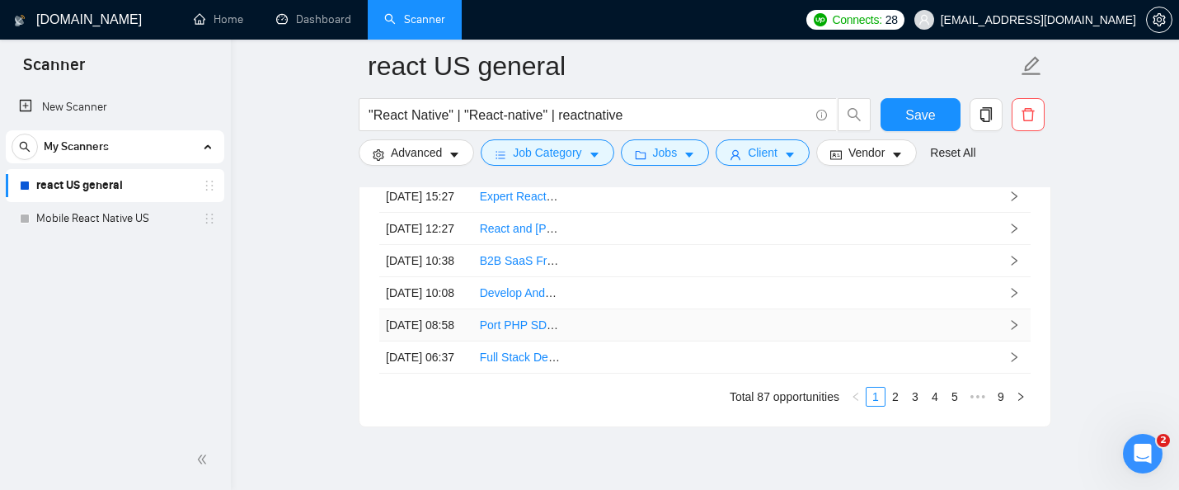
scroll to position [4260, 0]
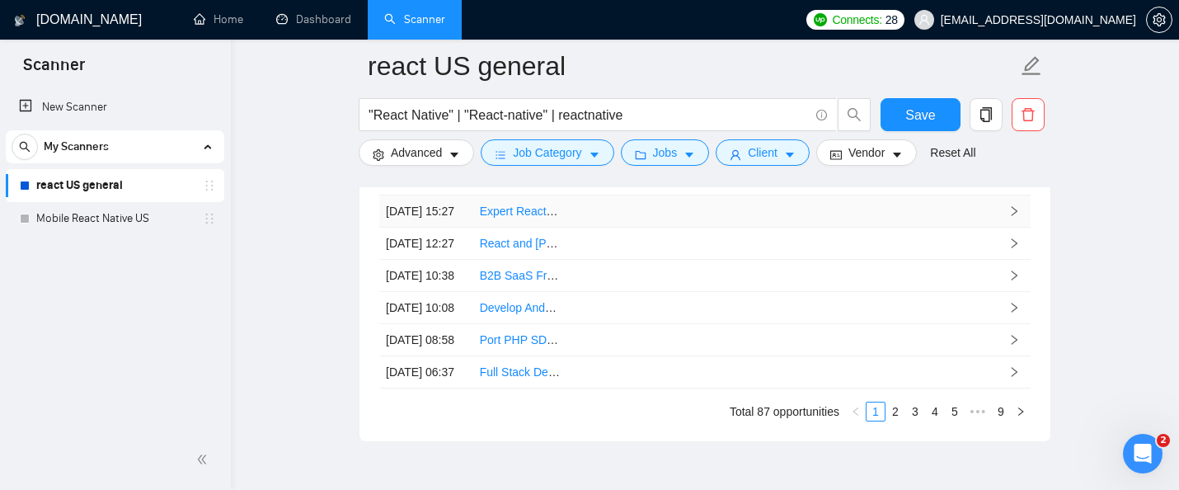
click at [523, 218] on link "Expert React-Native UI Developer for PDF Framework" at bounding box center [619, 210] width 278 height 13
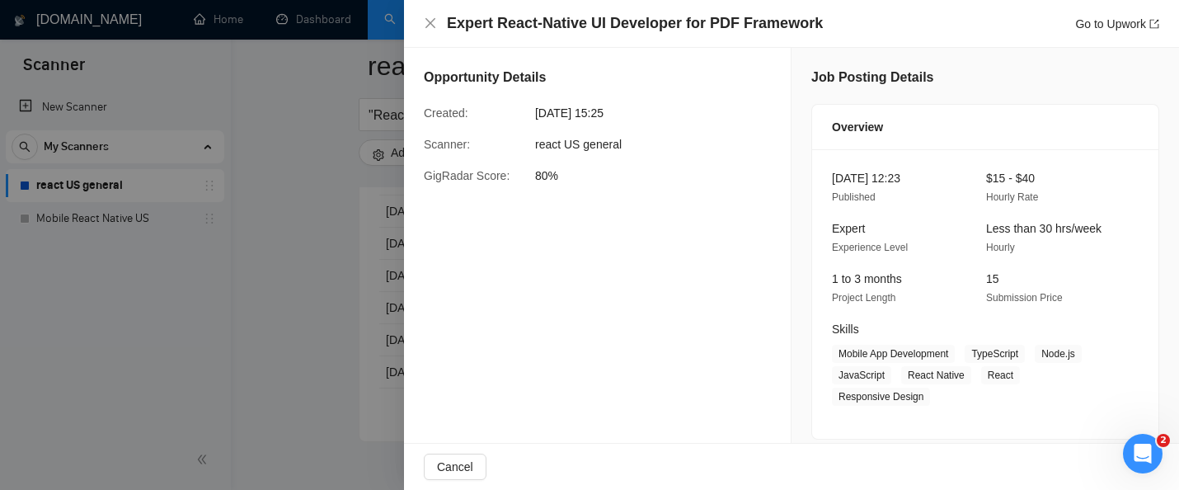
click at [292, 226] on div at bounding box center [589, 245] width 1179 height 490
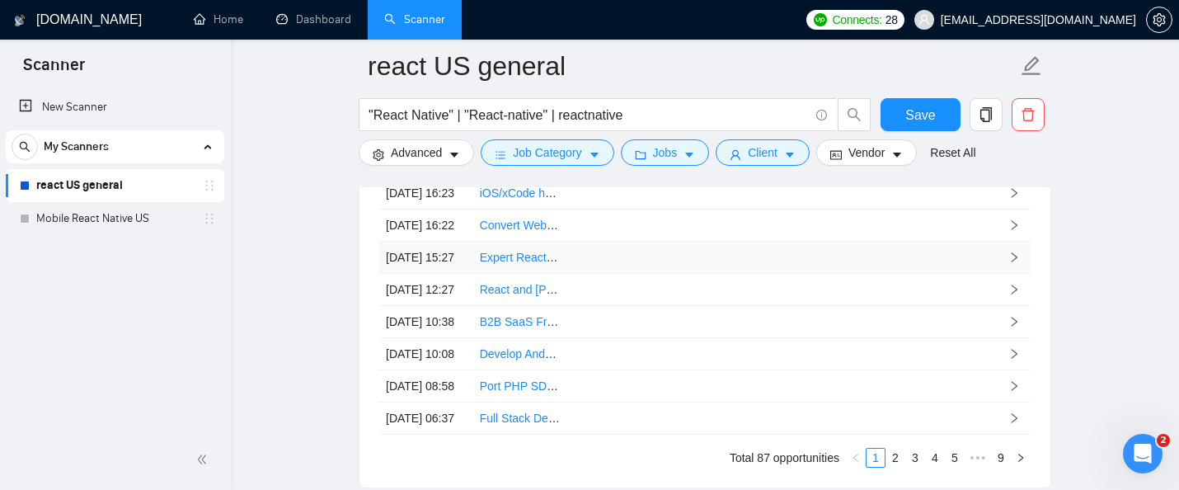
scroll to position [4159, 0]
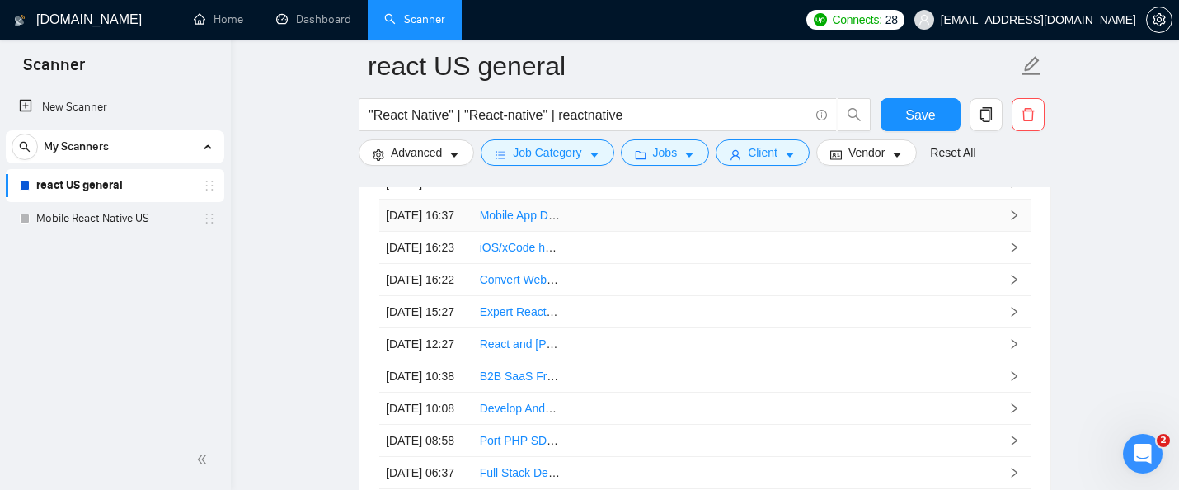
click at [512, 222] on link "Mobile App Development for Real Estate Ads Listing" at bounding box center [613, 215] width 267 height 13
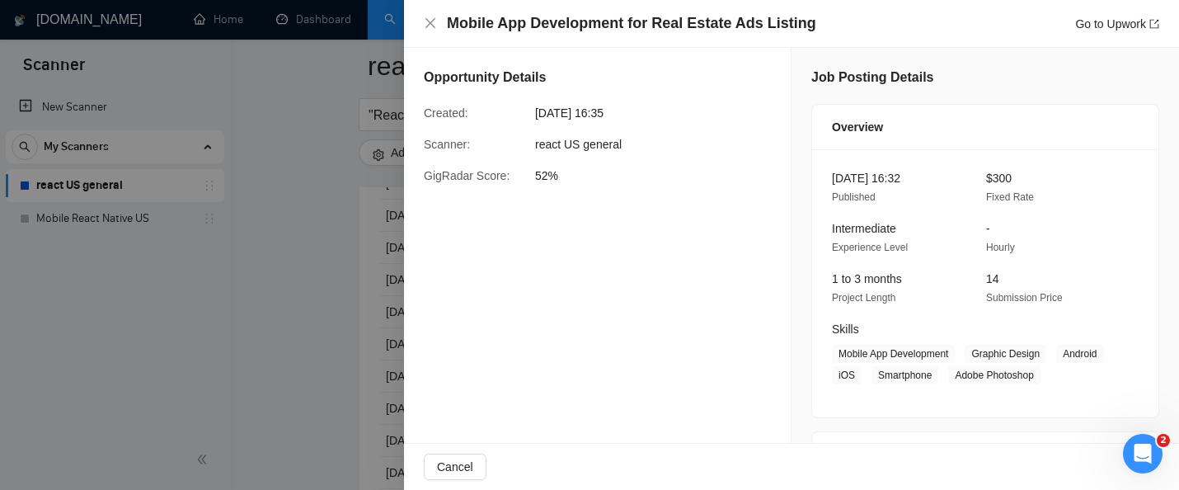
click at [352, 145] on div at bounding box center [589, 245] width 1179 height 490
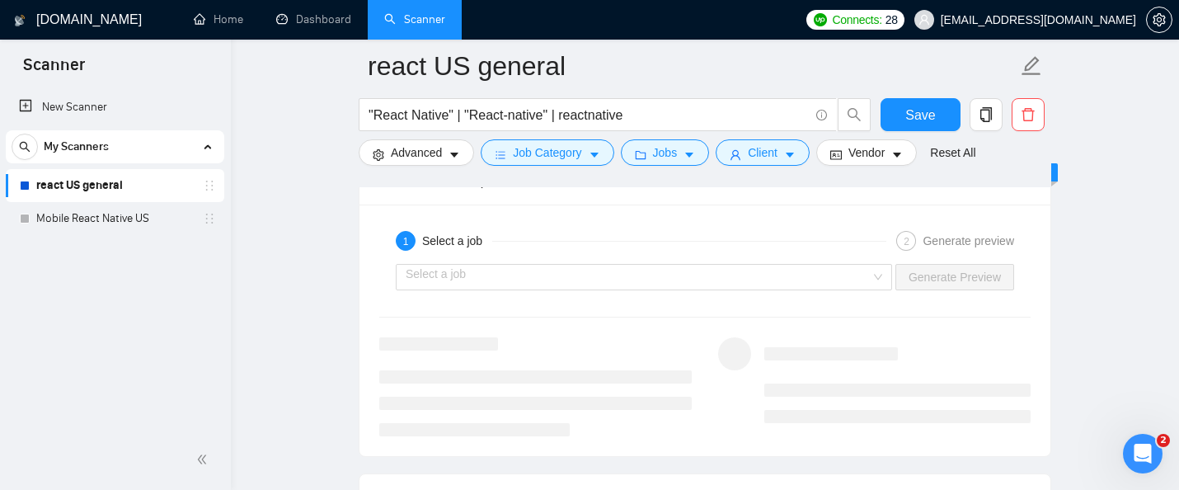
scroll to position [3106, 0]
click at [616, 276] on input "search" at bounding box center [638, 278] width 465 height 25
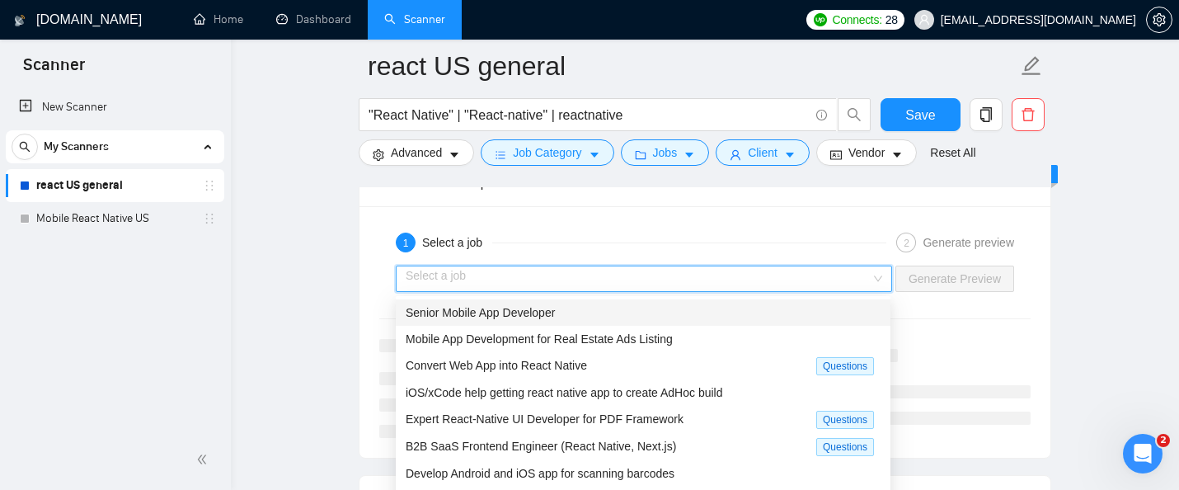
click at [603, 315] on div "Senior Mobile App Developer" at bounding box center [643, 312] width 475 height 18
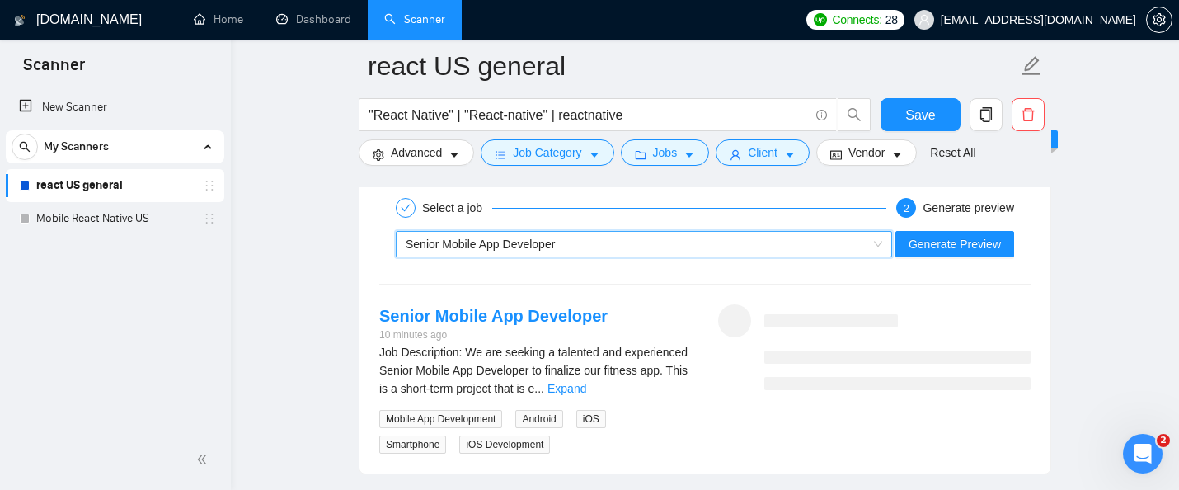
scroll to position [3149, 0]
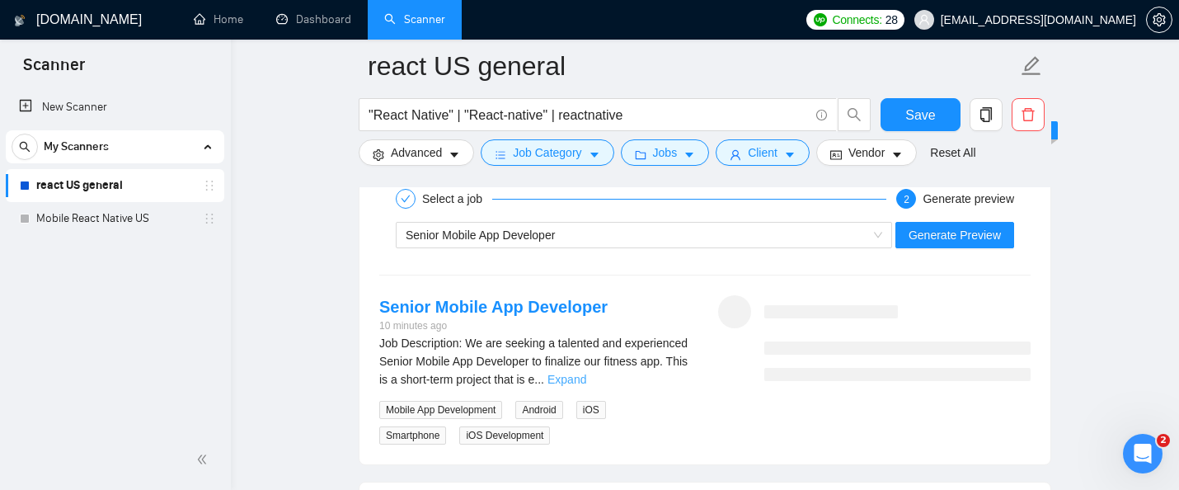
click at [586, 381] on link "Expand" at bounding box center [566, 379] width 39 height 13
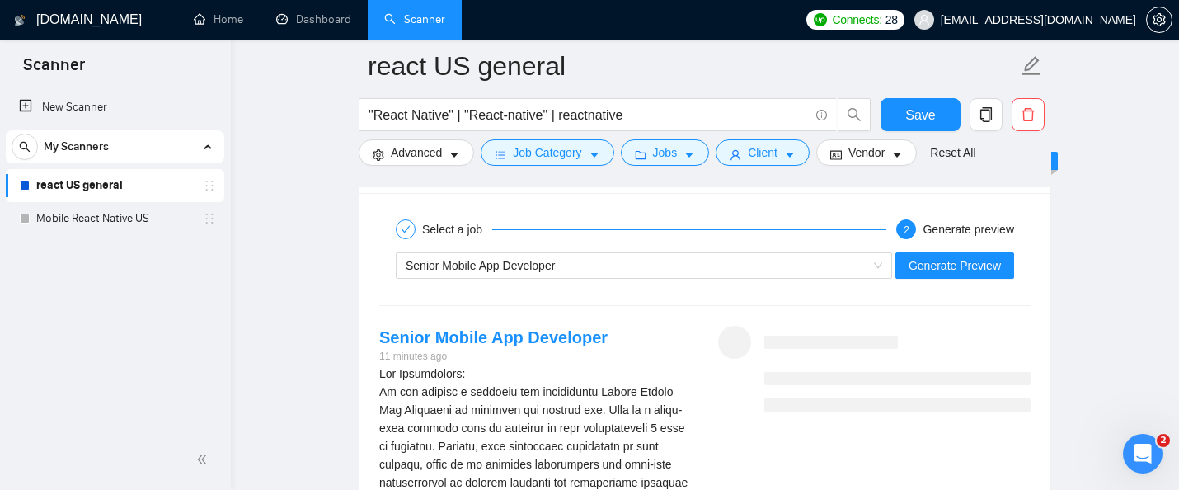
scroll to position [3158, 0]
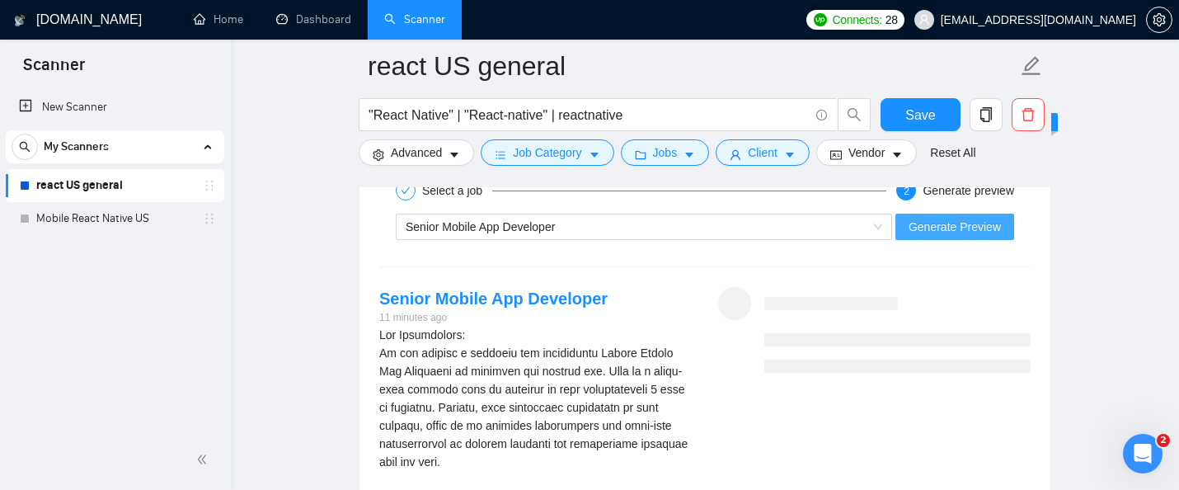
click at [939, 227] on span "Generate Preview" at bounding box center [955, 227] width 92 height 18
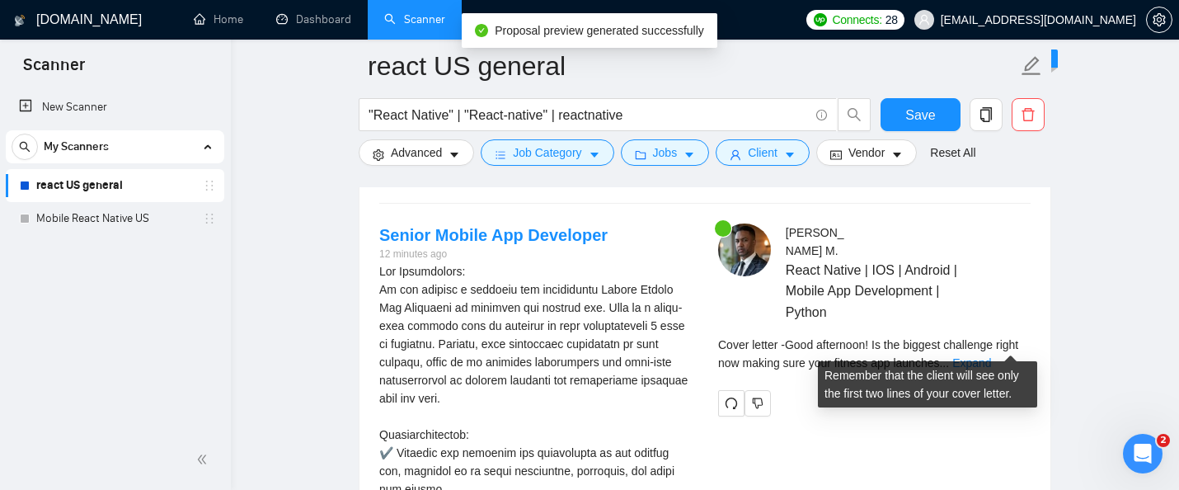
scroll to position [3224, 0]
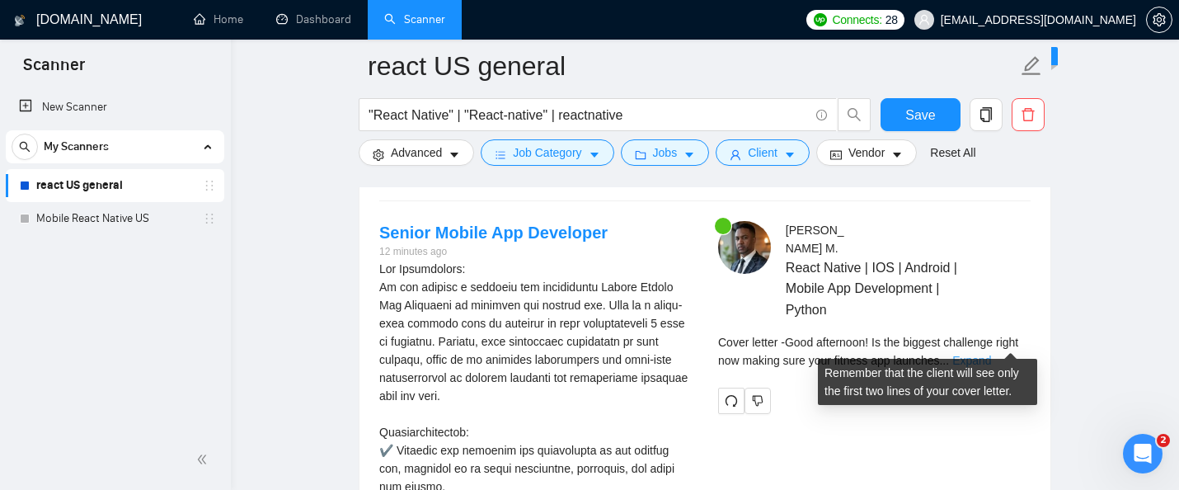
click at [991, 354] on link "Expand" at bounding box center [971, 360] width 39 height 13
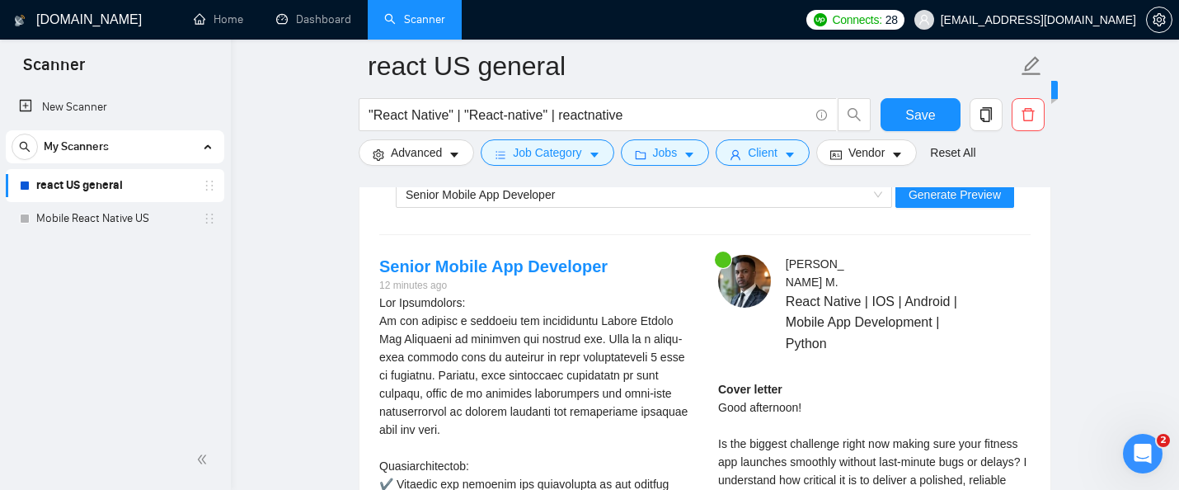
scroll to position [3191, 0]
